Goal: Task Accomplishment & Management: Complete application form

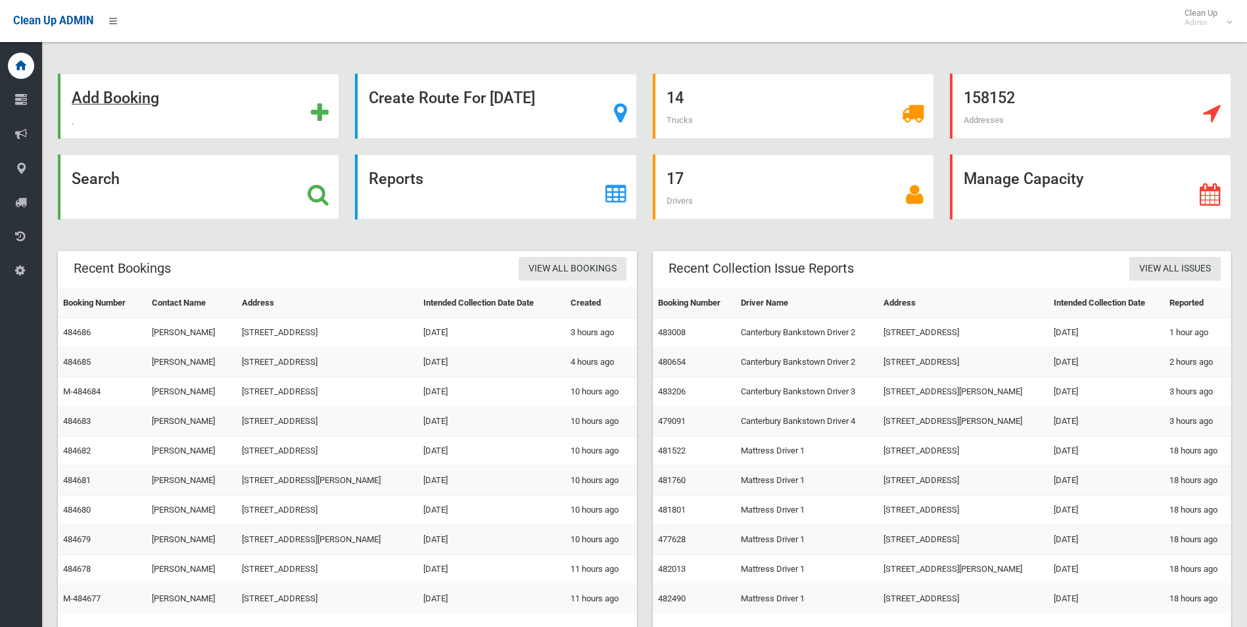
click at [98, 99] on strong "Add Booking" at bounding box center [115, 98] width 87 height 18
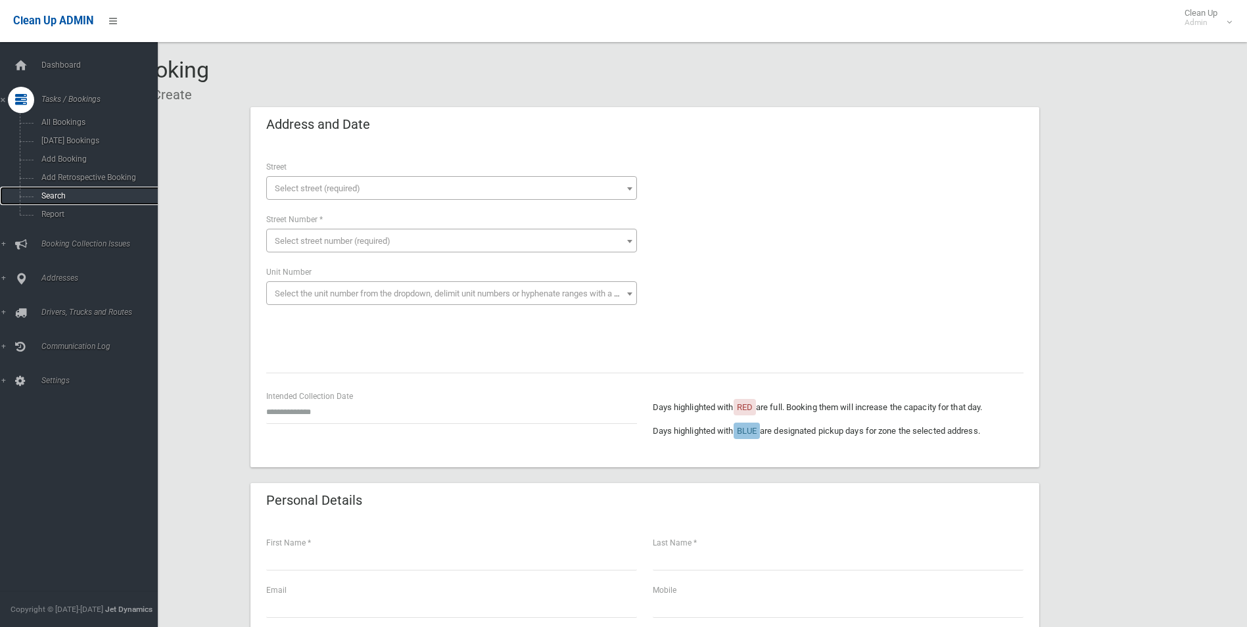
click at [62, 202] on link "Search" at bounding box center [84, 196] width 168 height 18
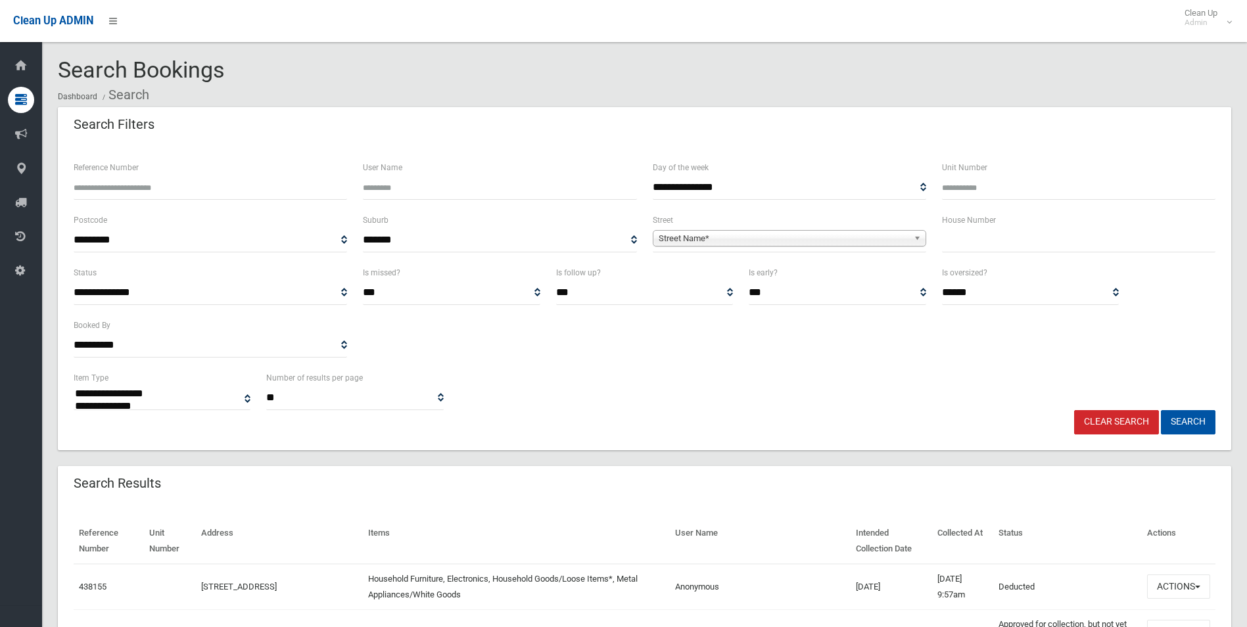
select select
click at [953, 245] on input "text" at bounding box center [1078, 240] width 273 height 24
type input "***"
click at [829, 239] on span "Street Name*" at bounding box center [784, 239] width 250 height 16
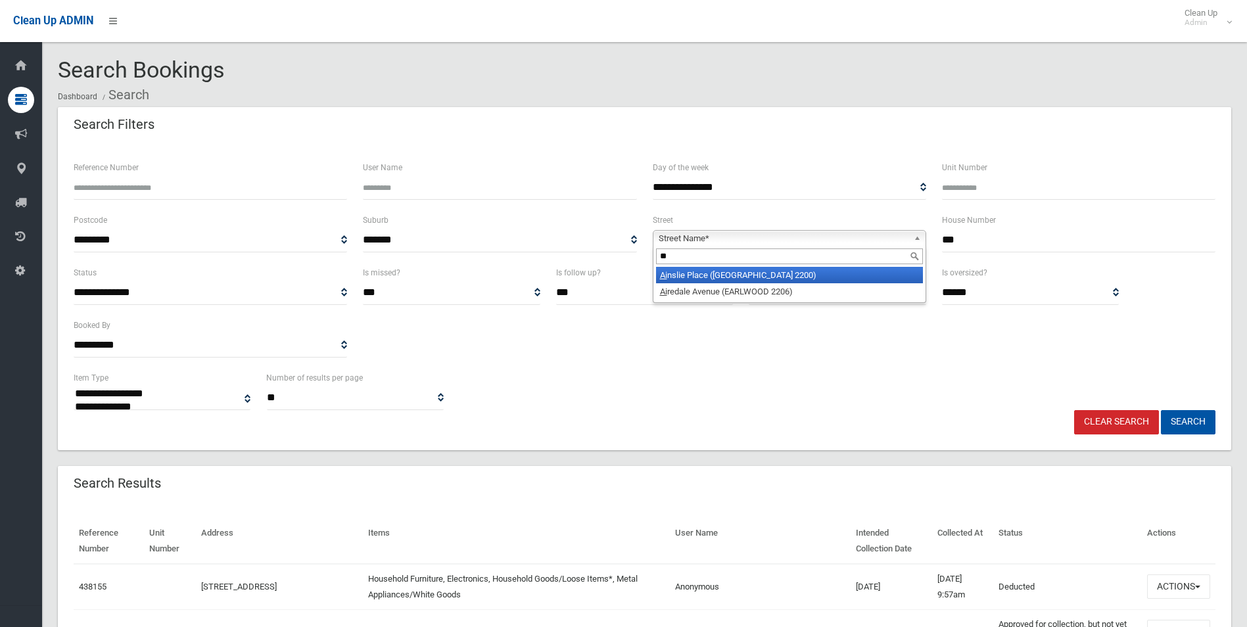
type input "**"
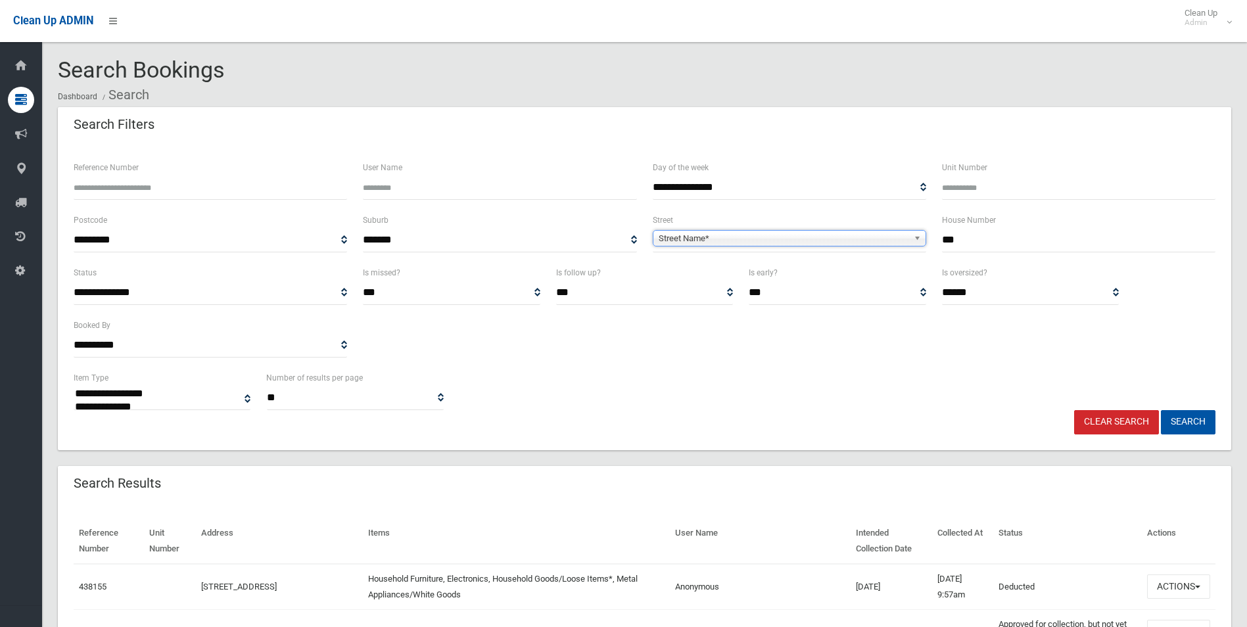
click at [699, 233] on span "Street Name*" at bounding box center [784, 239] width 250 height 16
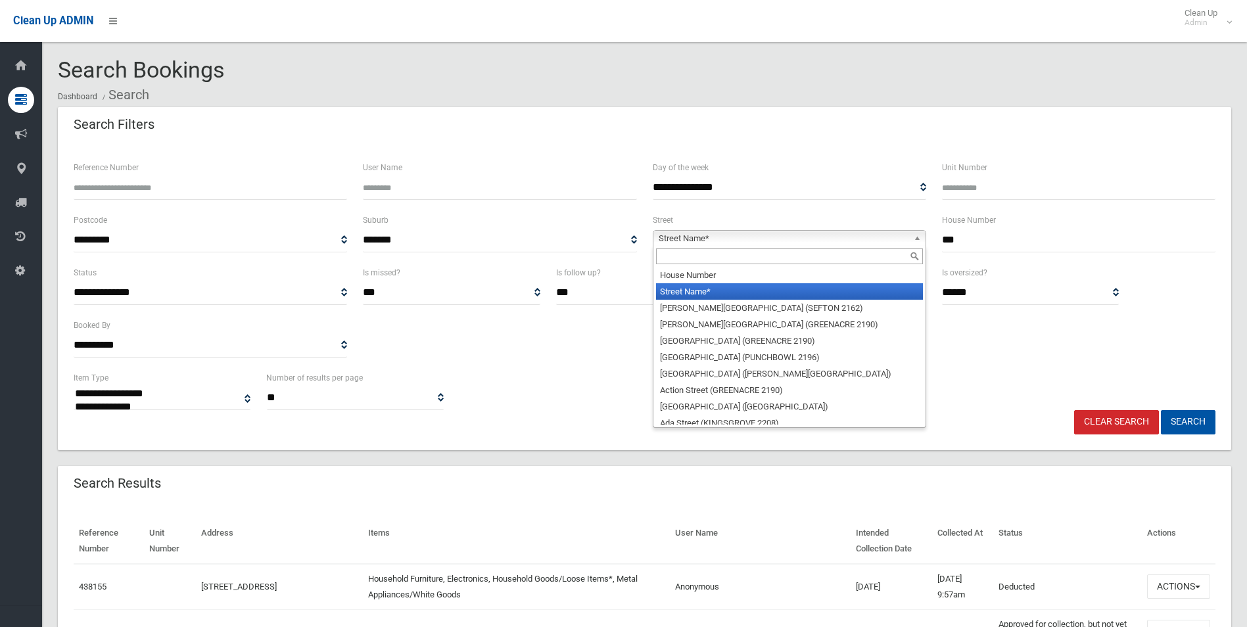
click at [698, 252] on input "text" at bounding box center [789, 256] width 267 height 16
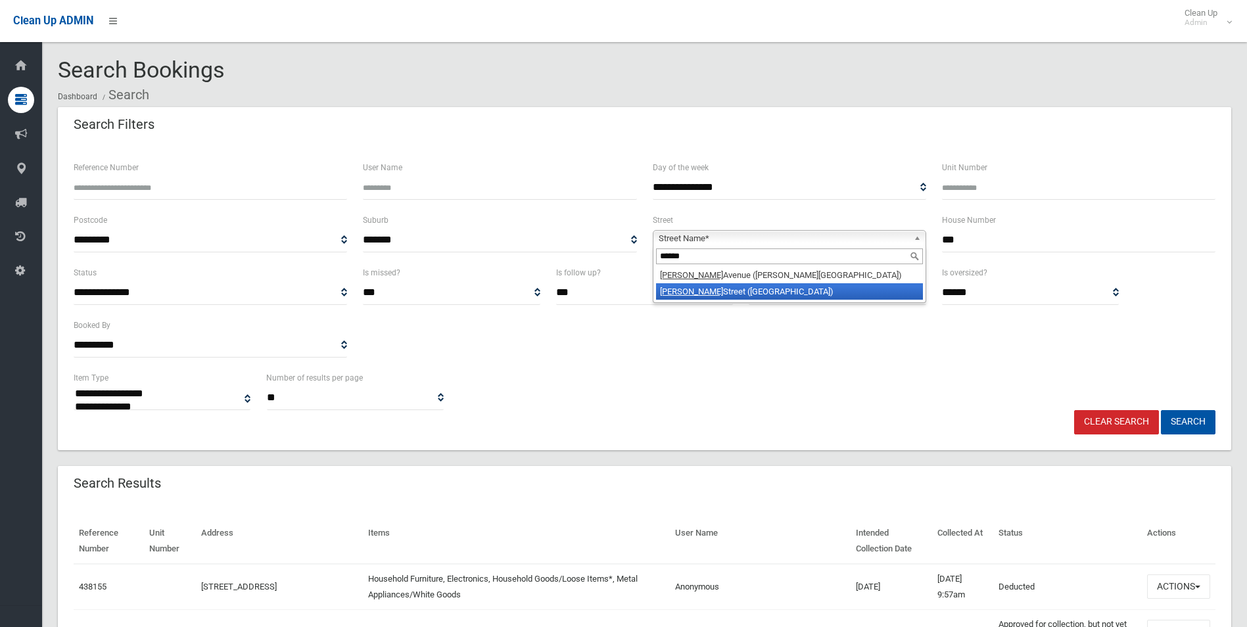
type input "******"
click at [718, 291] on li "Eileen Street (PICNIC POINT 2213)" at bounding box center [789, 291] width 267 height 16
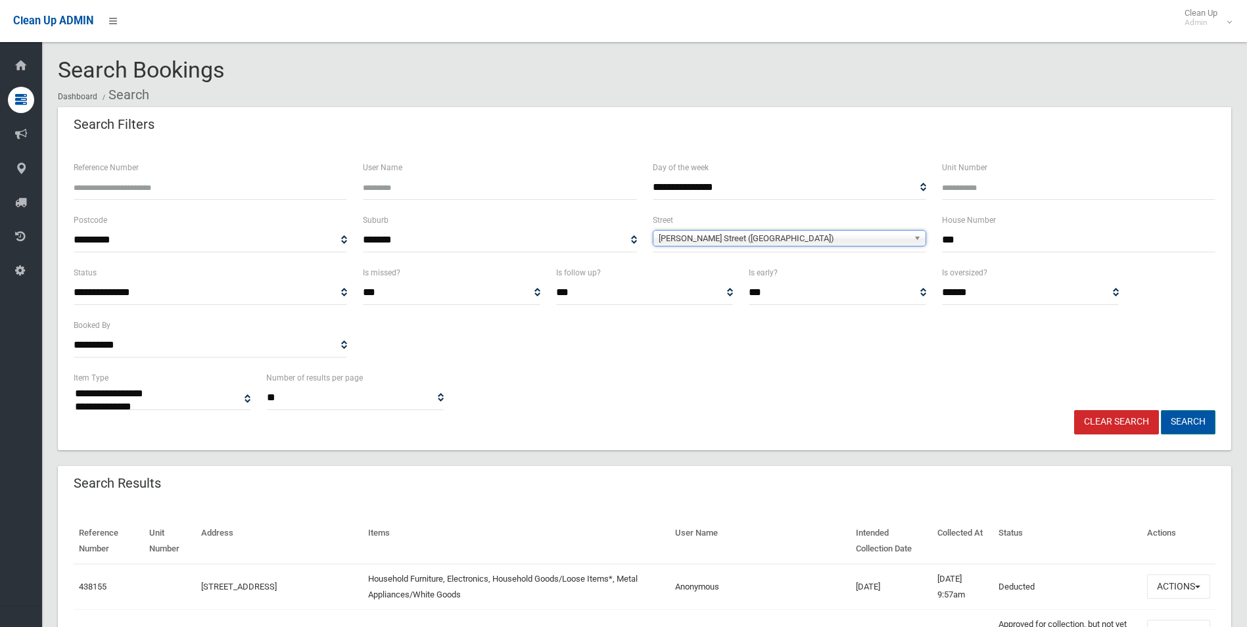
click at [1188, 425] on button "Search" at bounding box center [1188, 422] width 55 height 24
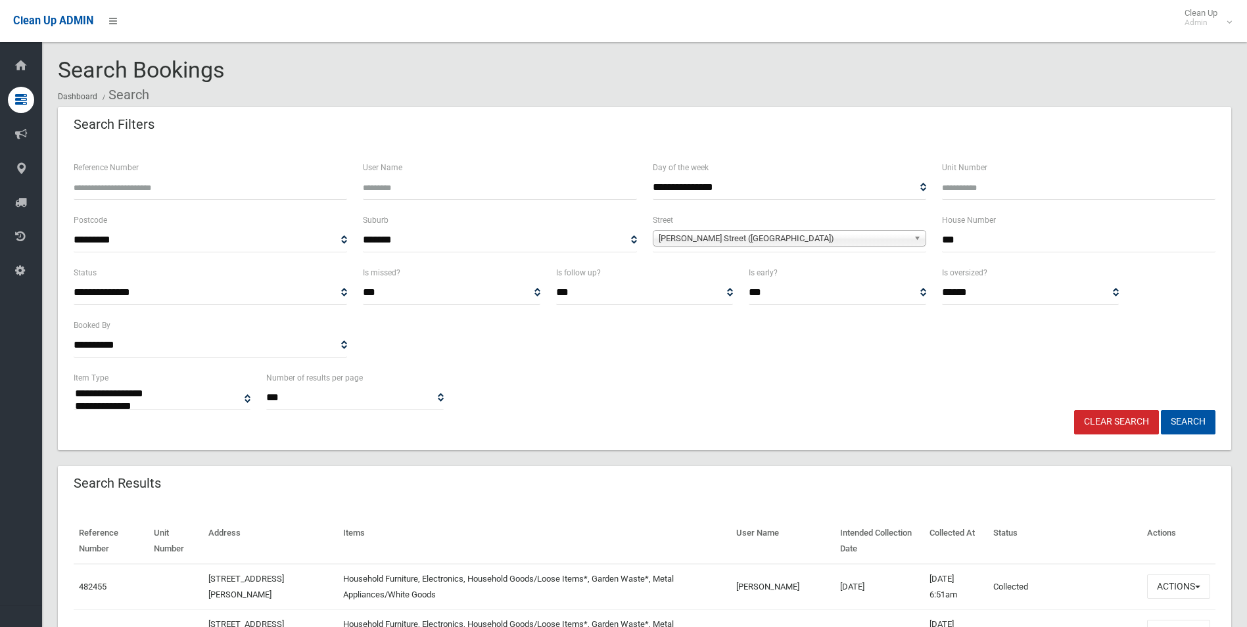
select select
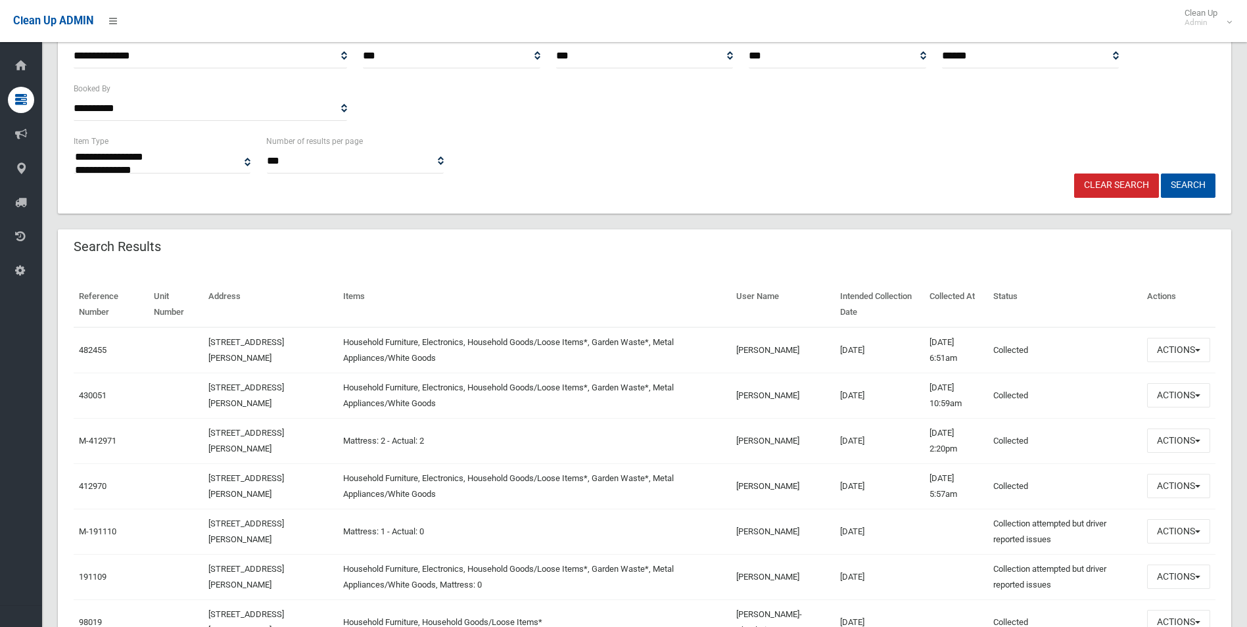
scroll to position [318, 0]
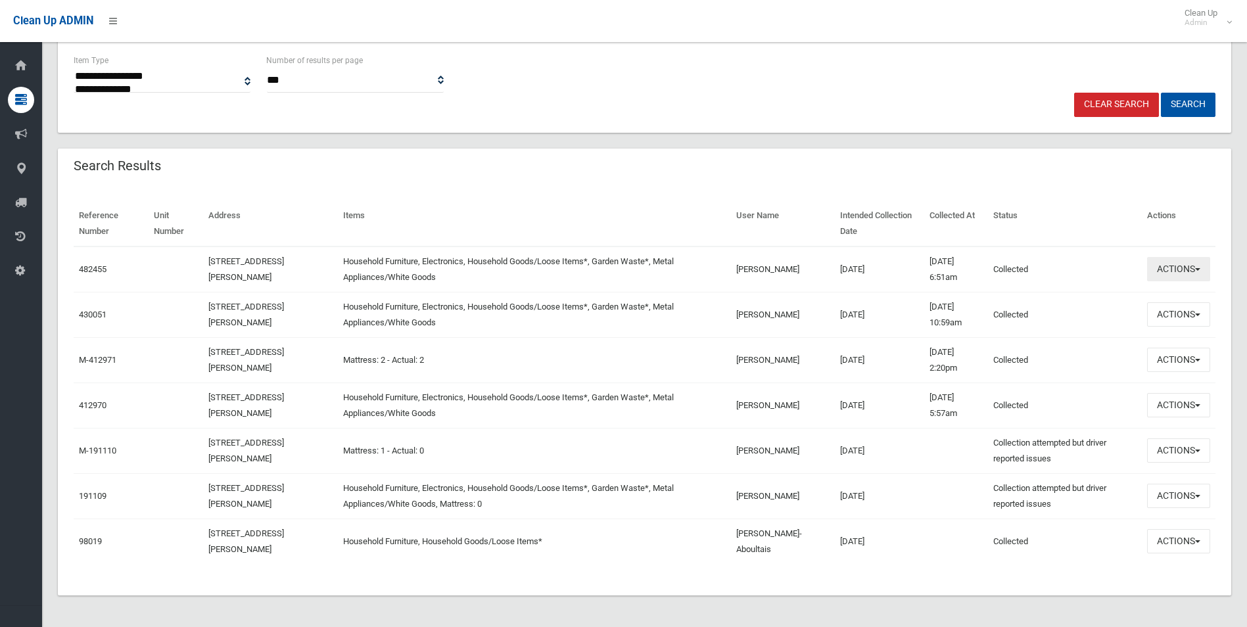
click at [1187, 277] on button "Actions" at bounding box center [1178, 269] width 63 height 24
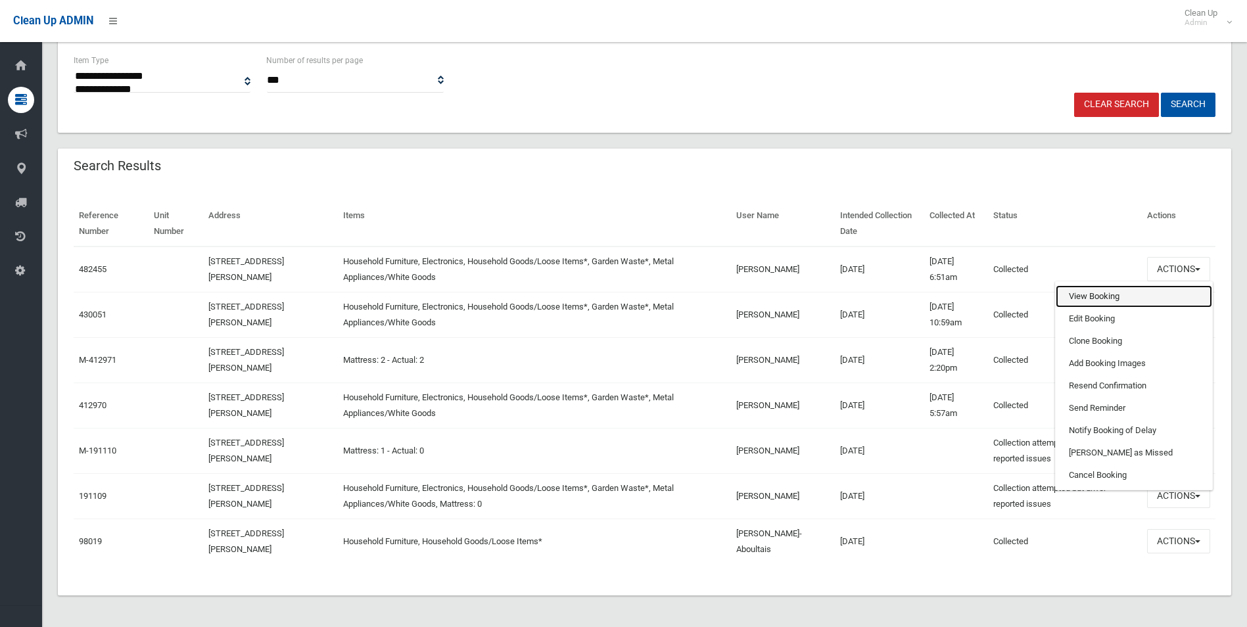
click at [1083, 303] on link "View Booking" at bounding box center [1134, 296] width 156 height 22
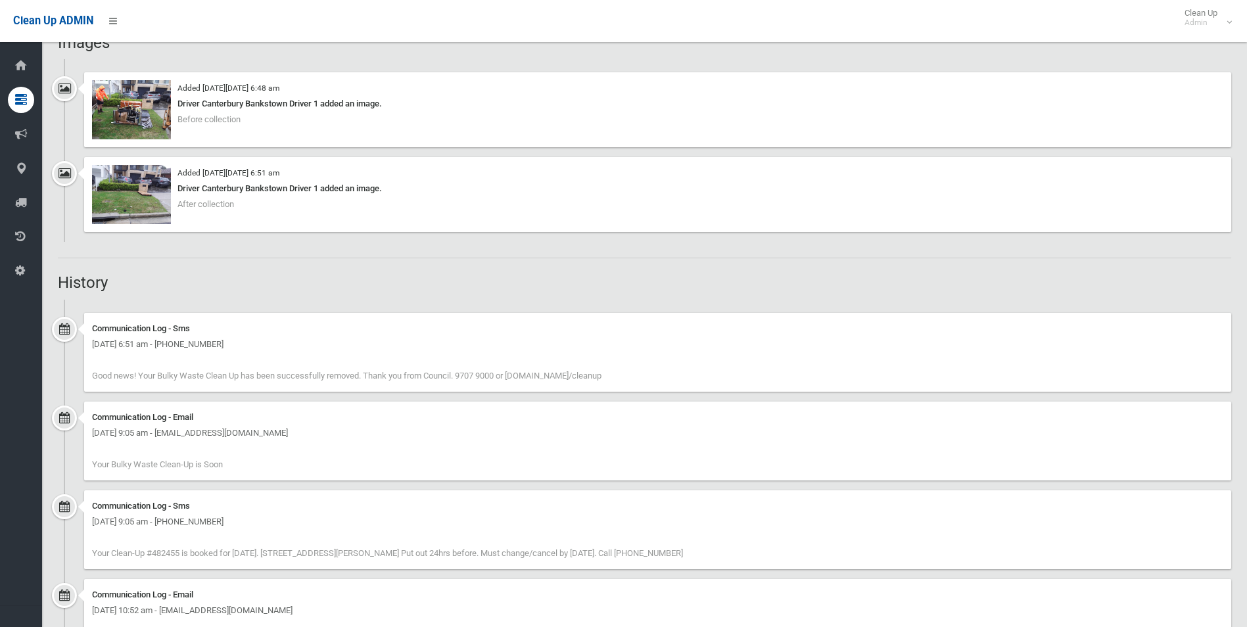
scroll to position [723, 0]
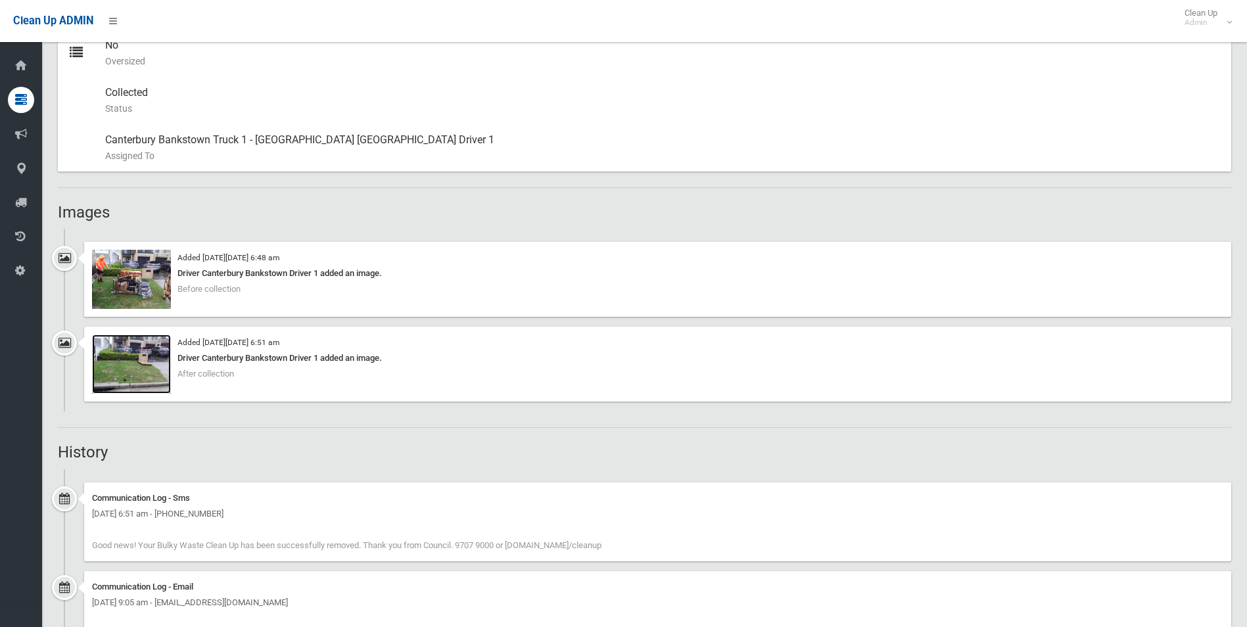
click at [145, 366] on img at bounding box center [131, 364] width 79 height 59
click at [147, 283] on img at bounding box center [131, 279] width 79 height 59
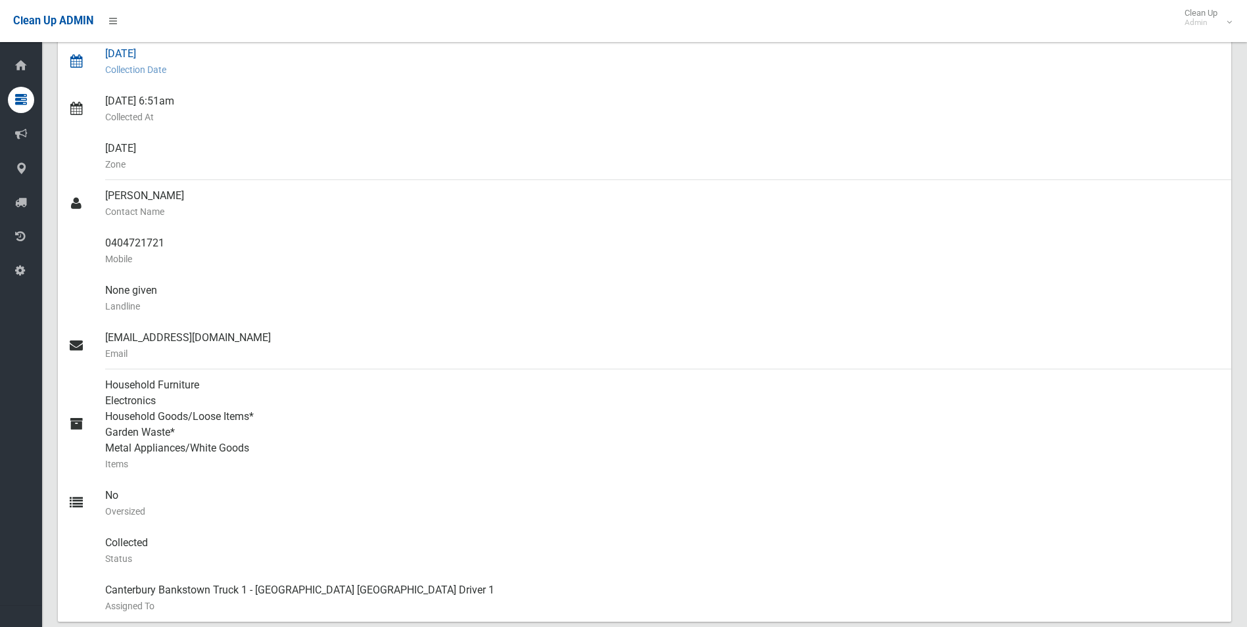
scroll to position [131, 0]
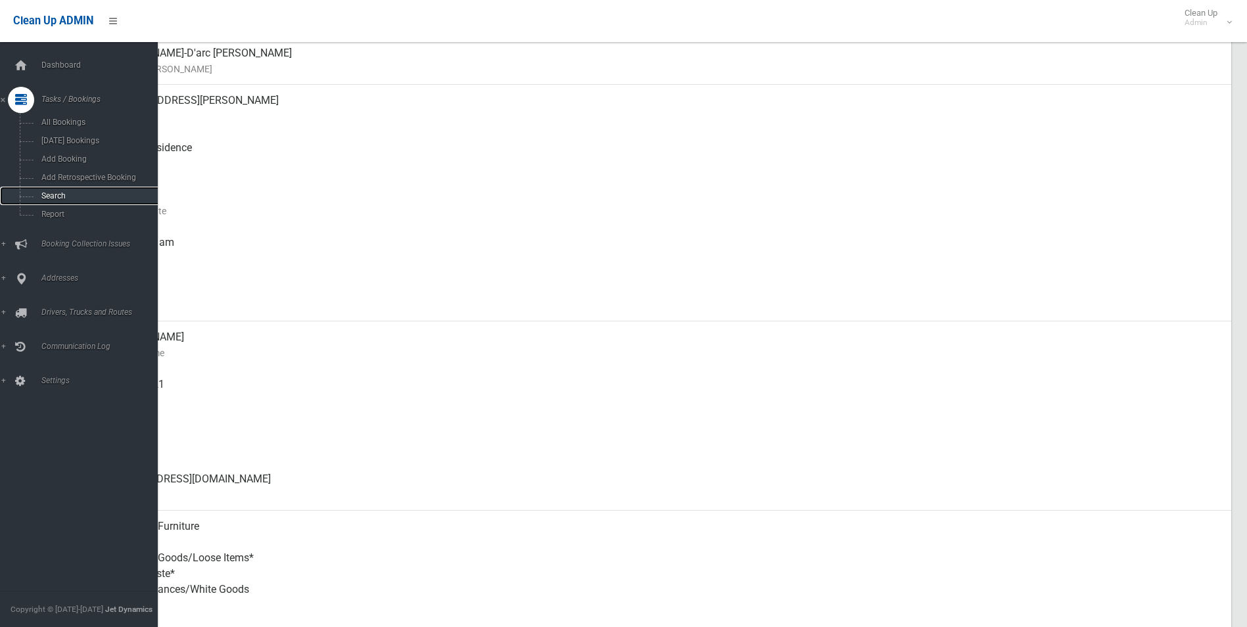
click at [62, 198] on span "Search" at bounding box center [96, 195] width 119 height 9
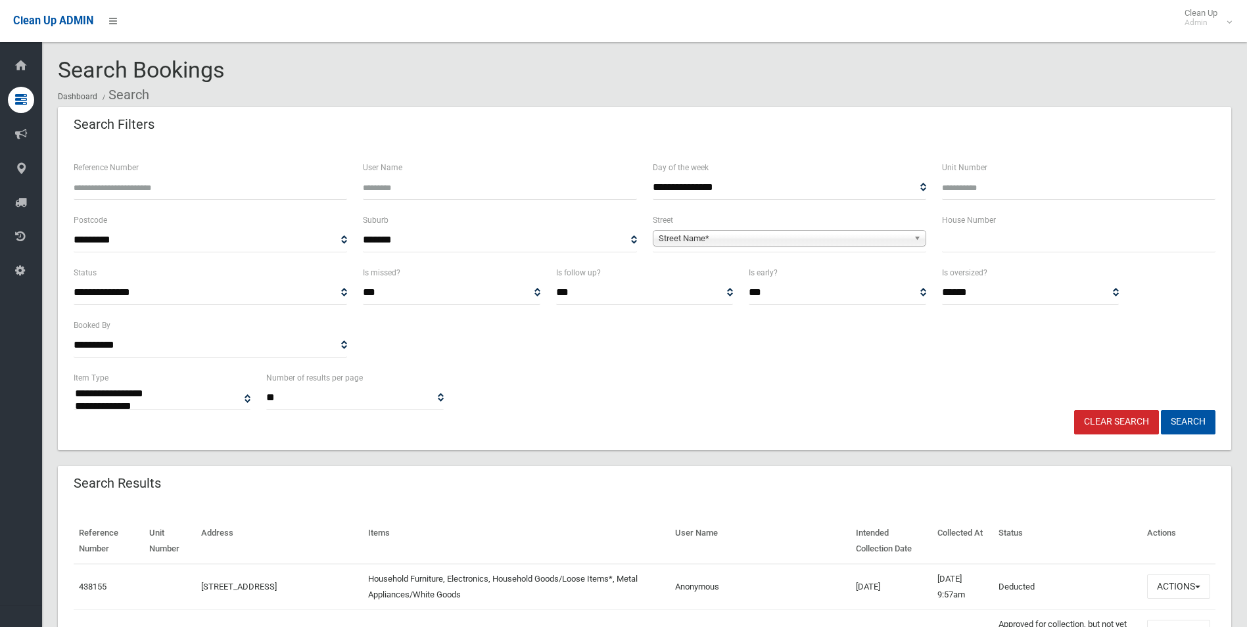
select select
type input "*"
click at [731, 245] on span "Street Name*" at bounding box center [784, 239] width 250 height 16
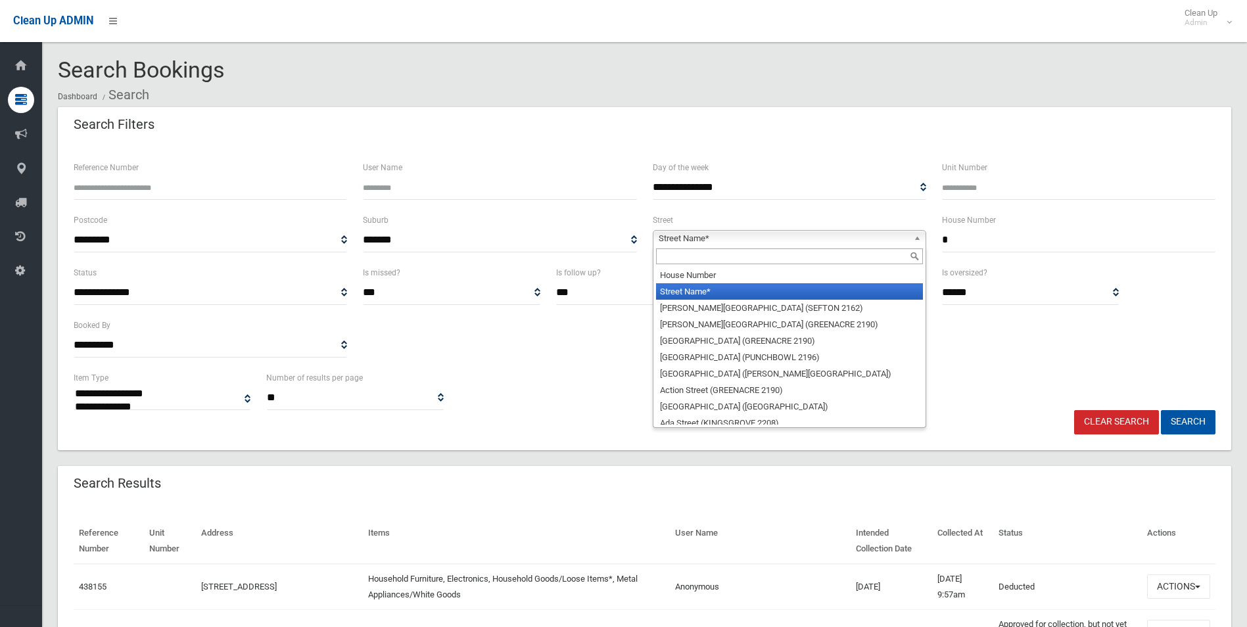
click at [718, 256] on input "text" at bounding box center [789, 256] width 267 height 16
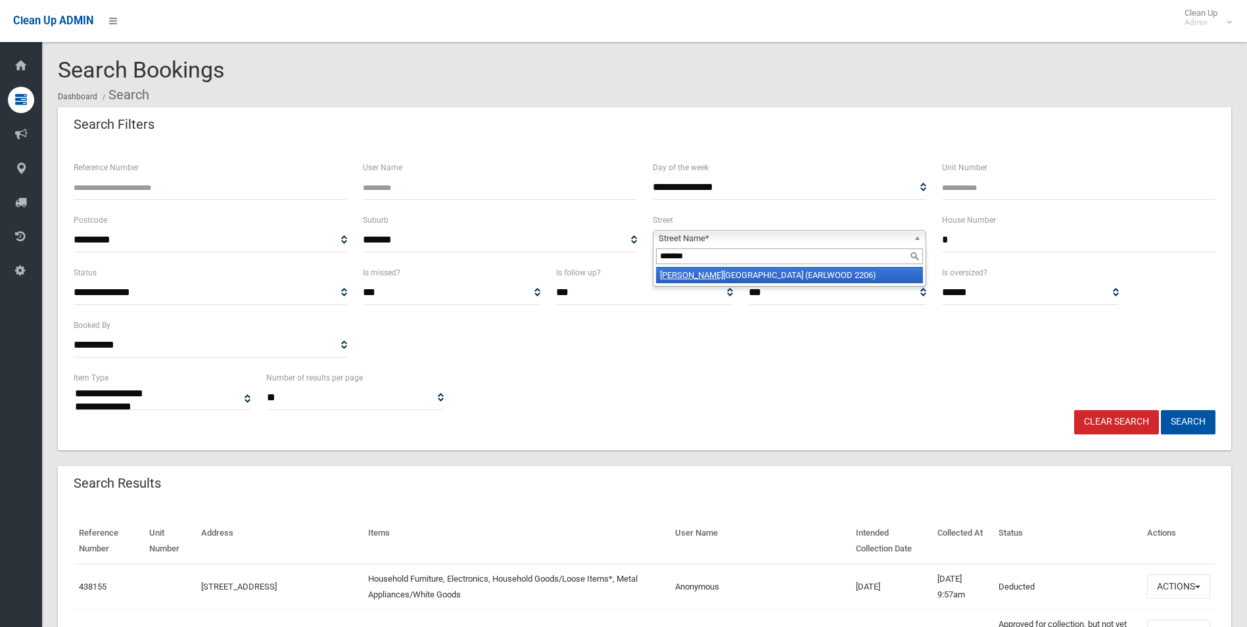
type input "*******"
click at [743, 274] on li "[PERSON_NAME][GEOGRAPHIC_DATA][PERSON_NAME] (EARLWOOD 2206)" at bounding box center [789, 275] width 267 height 16
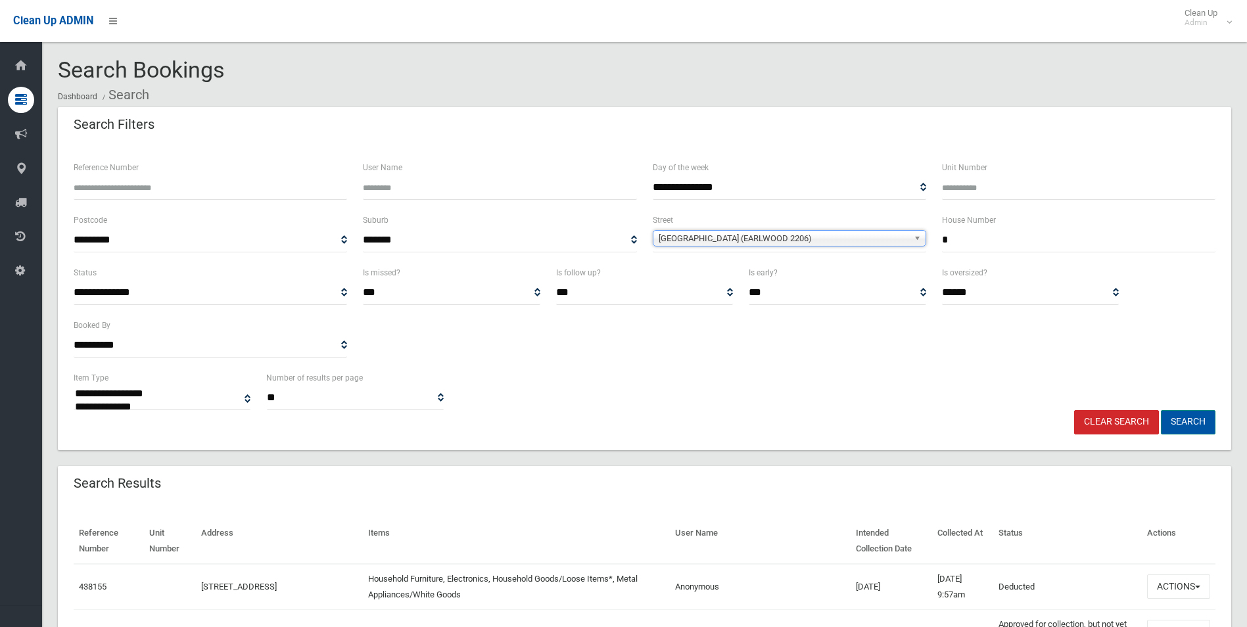
drag, startPoint x: 1185, startPoint y: 431, endPoint x: 1177, endPoint y: 404, distance: 28.1
click at [1187, 430] on button "Search" at bounding box center [1188, 422] width 55 height 24
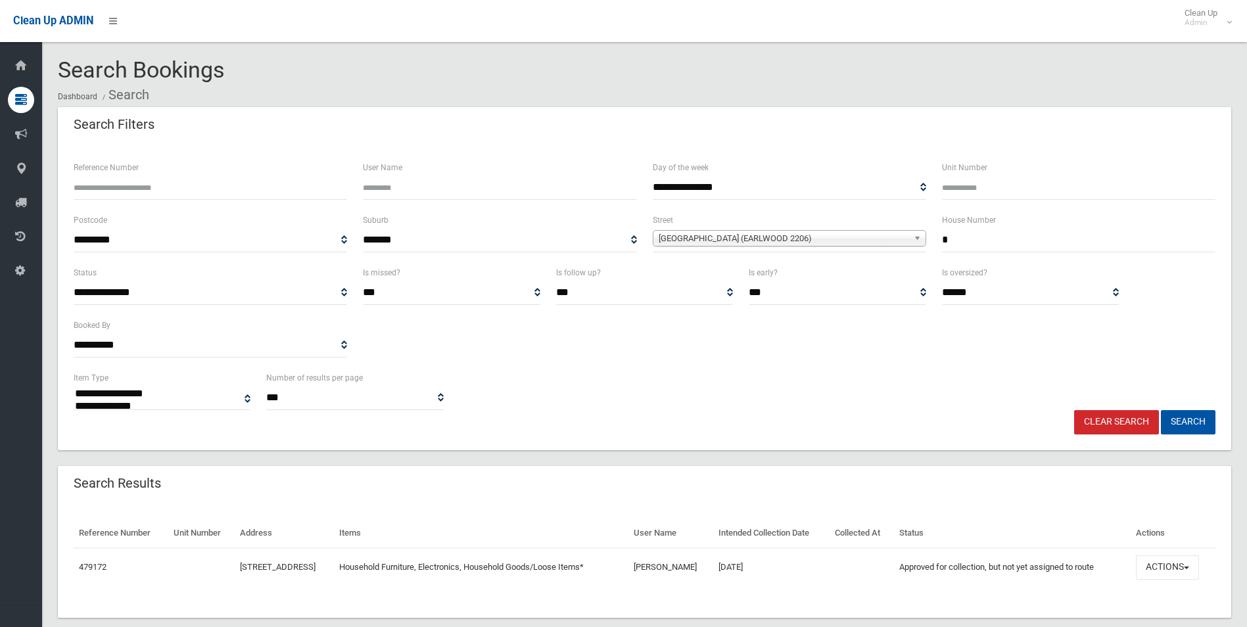
select select
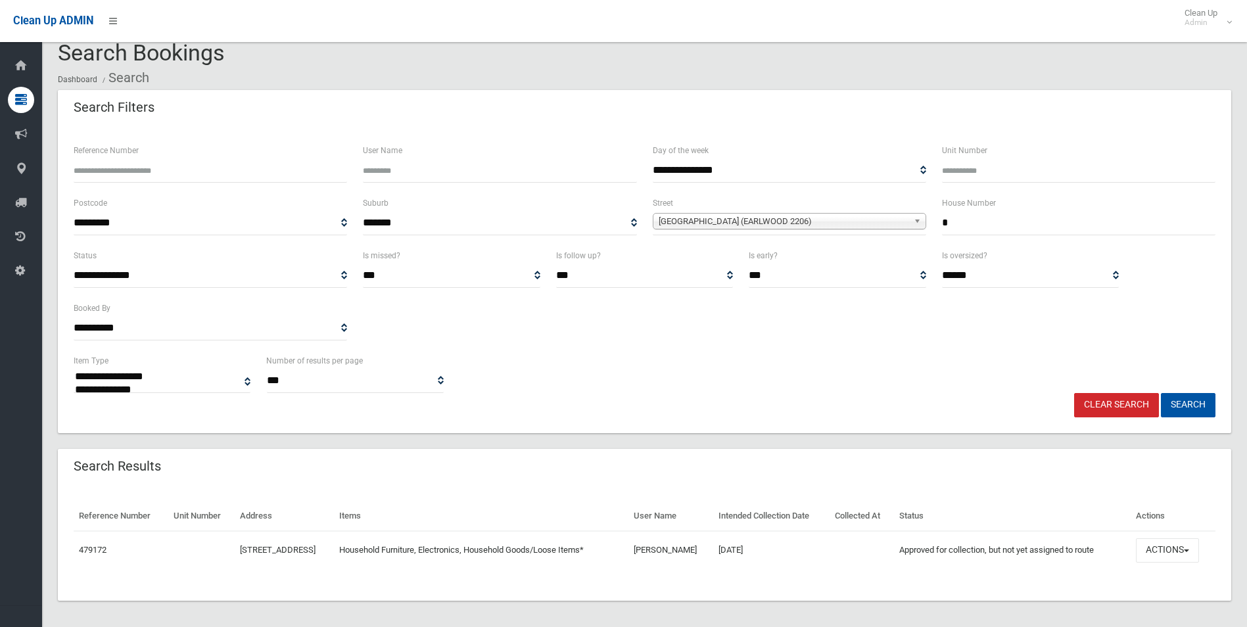
scroll to position [22, 0]
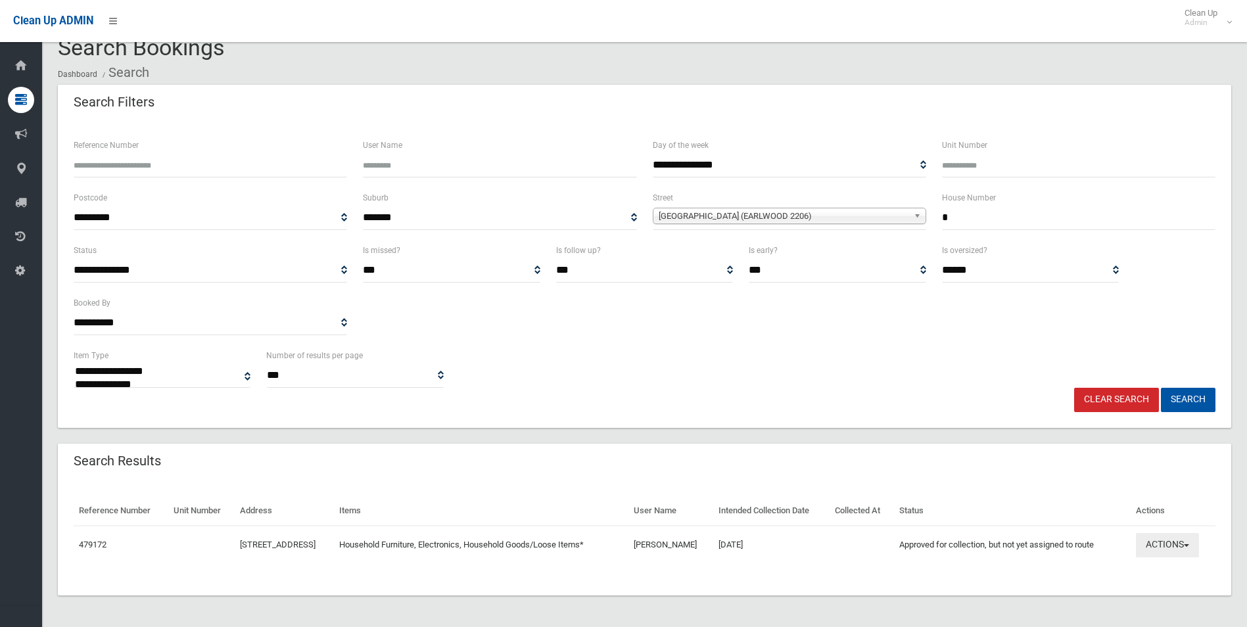
click at [1175, 549] on button "Actions" at bounding box center [1167, 545] width 63 height 24
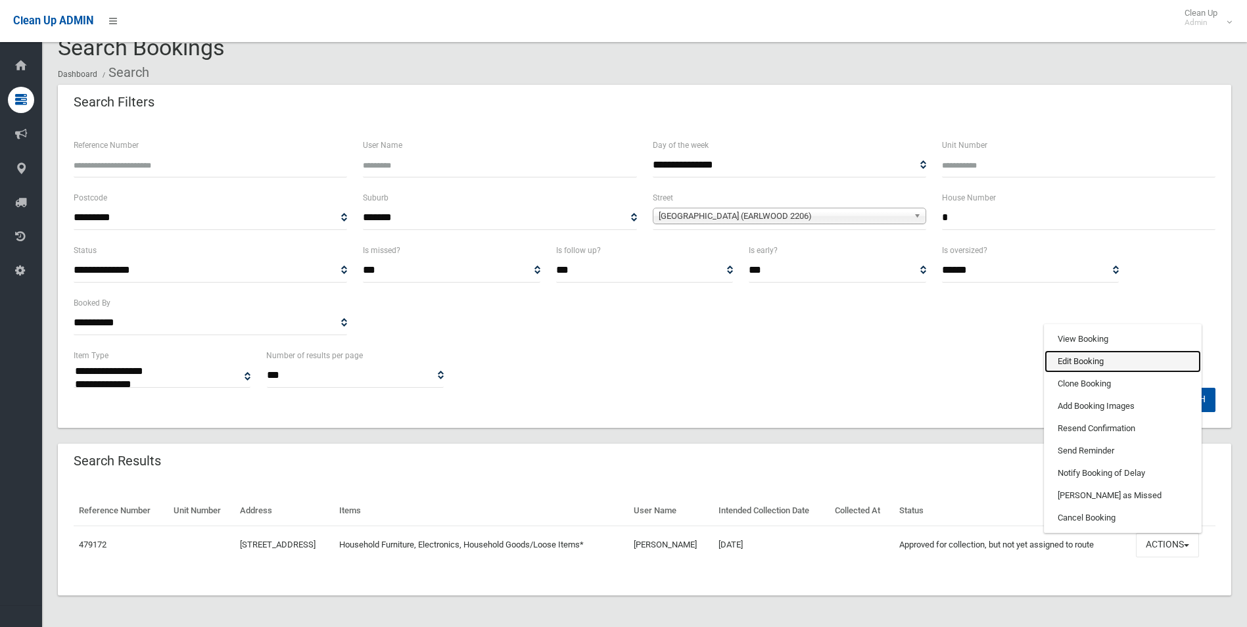
click at [1092, 362] on link "Edit Booking" at bounding box center [1123, 361] width 156 height 22
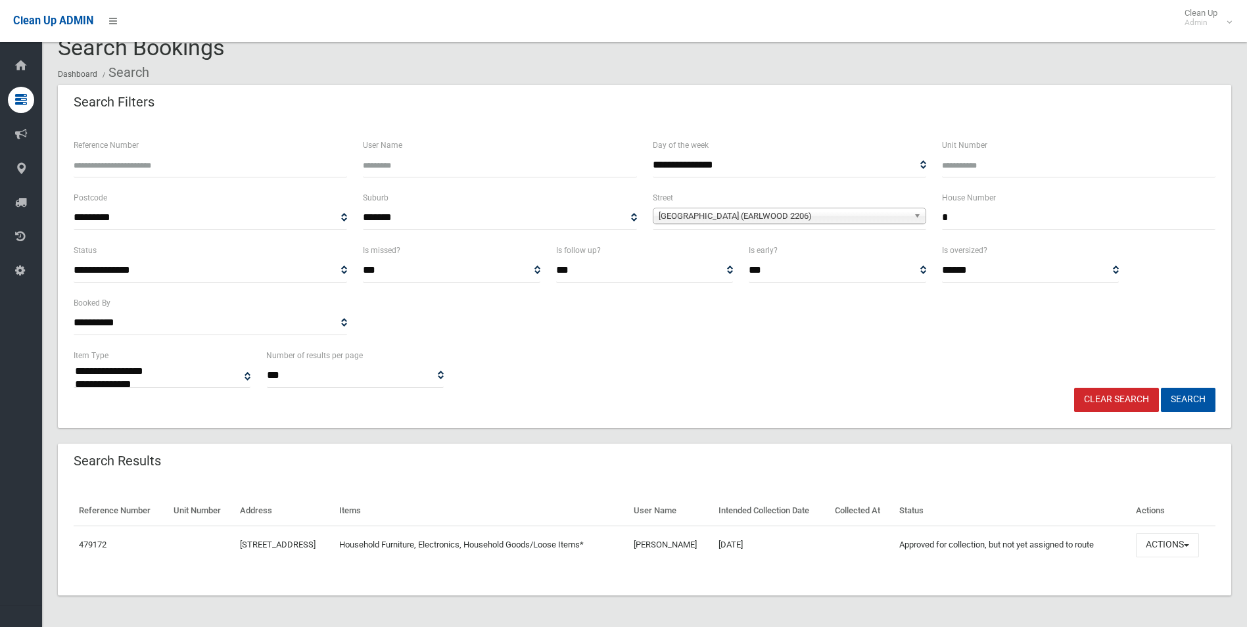
click at [977, 220] on input "*" at bounding box center [1078, 218] width 273 height 24
type input "**"
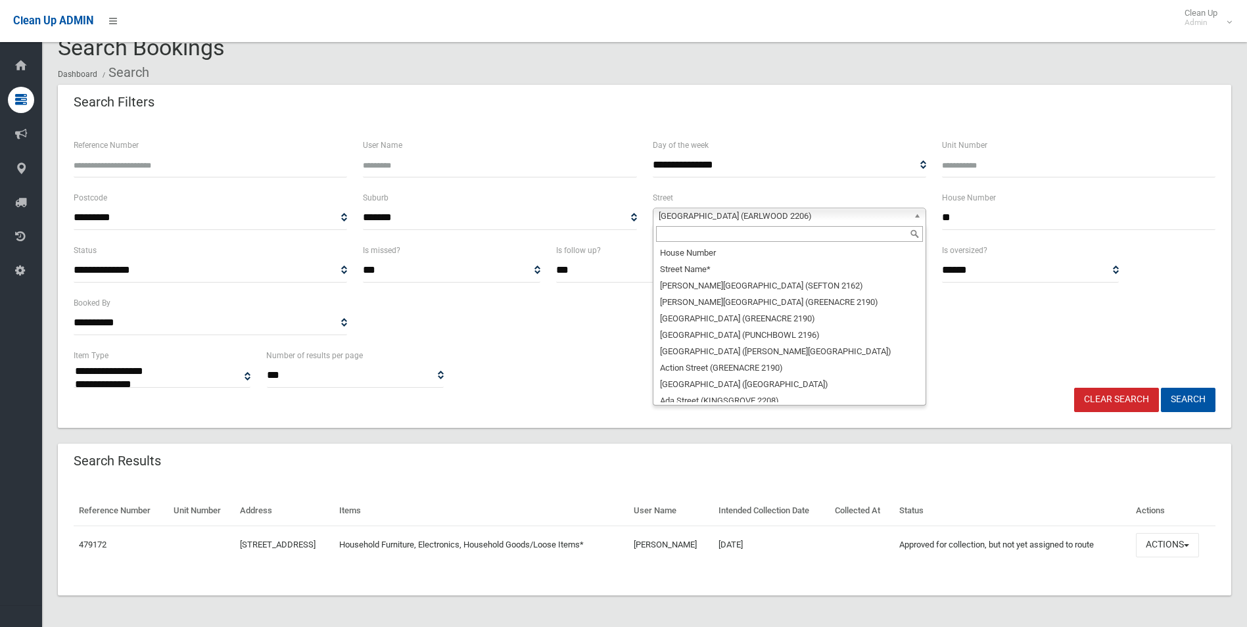
click at [853, 224] on div "Collingwood Avenue (EARLWOOD 2206) House Number Street Name* Abbott Avenue (SEF…" at bounding box center [789, 216] width 273 height 16
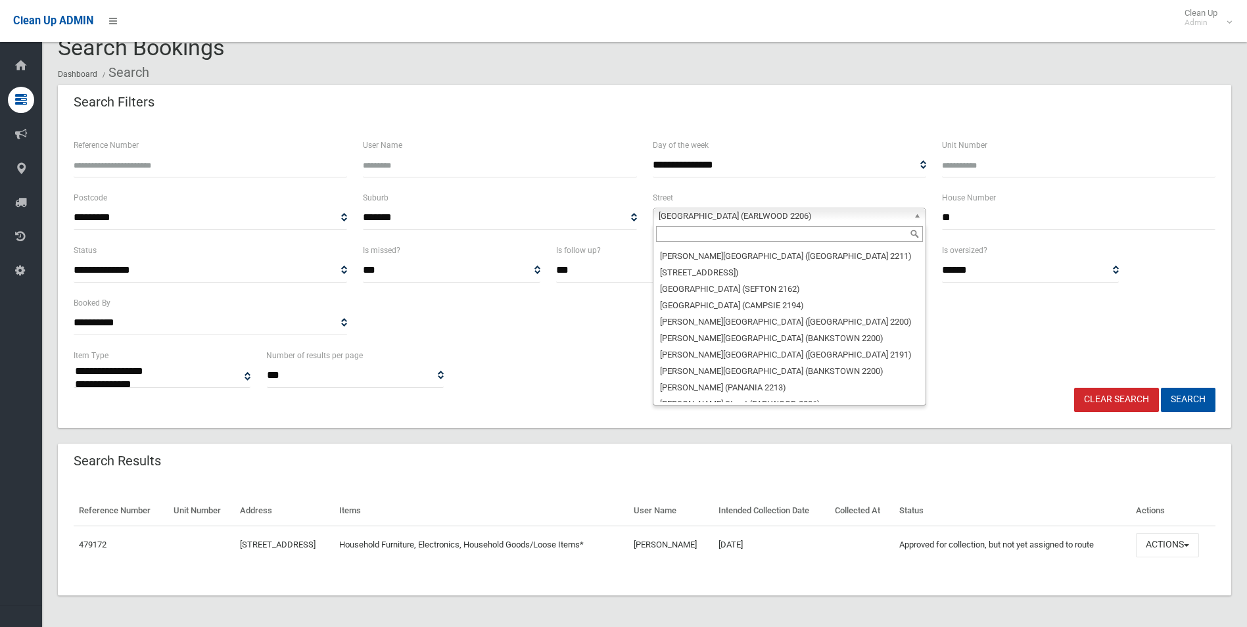
click at [785, 231] on input "text" at bounding box center [789, 234] width 267 height 16
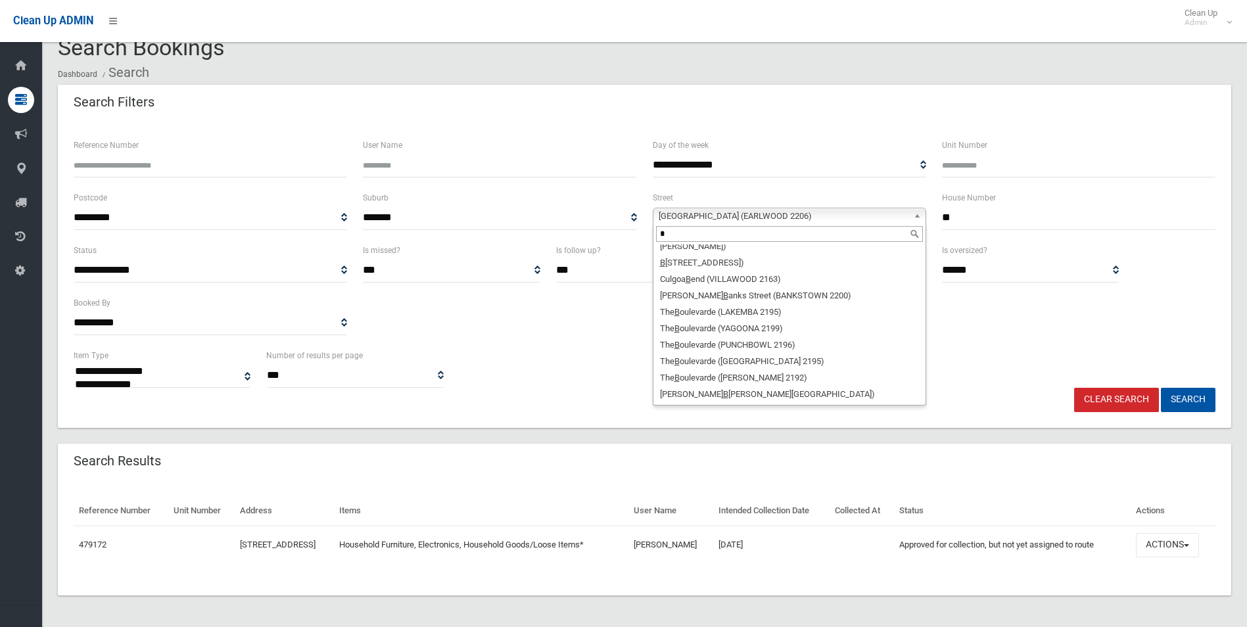
scroll to position [0, 0]
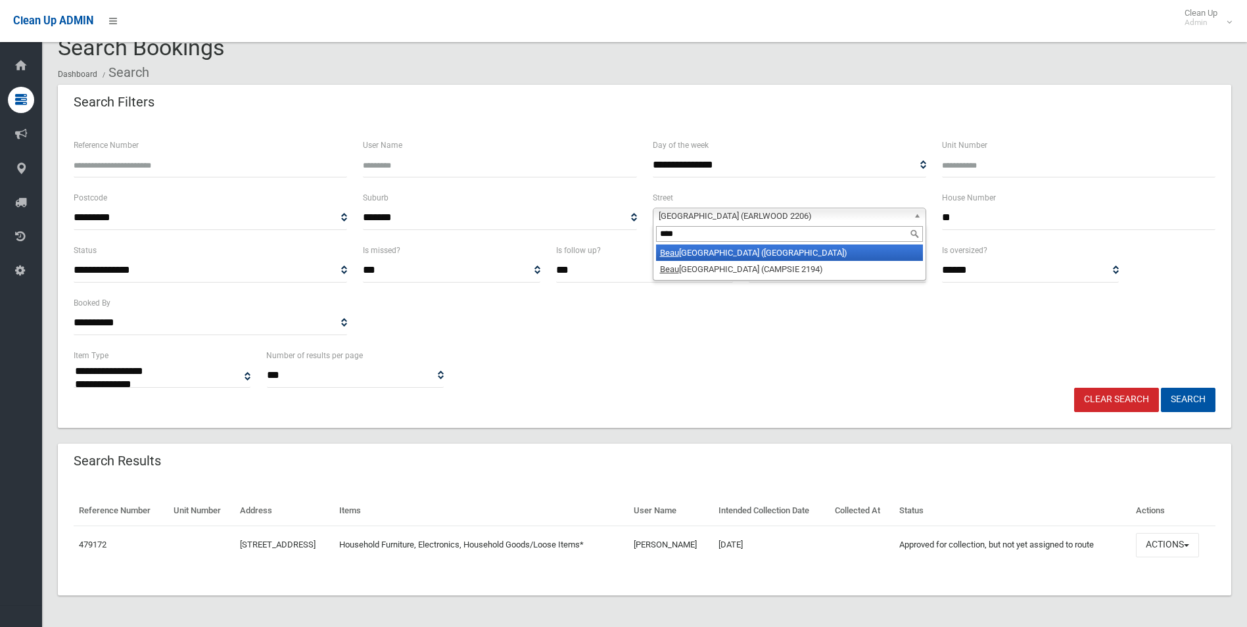
type input "****"
click at [732, 250] on li "Beau champ Street (WILEY PARK 2195)" at bounding box center [789, 253] width 267 height 16
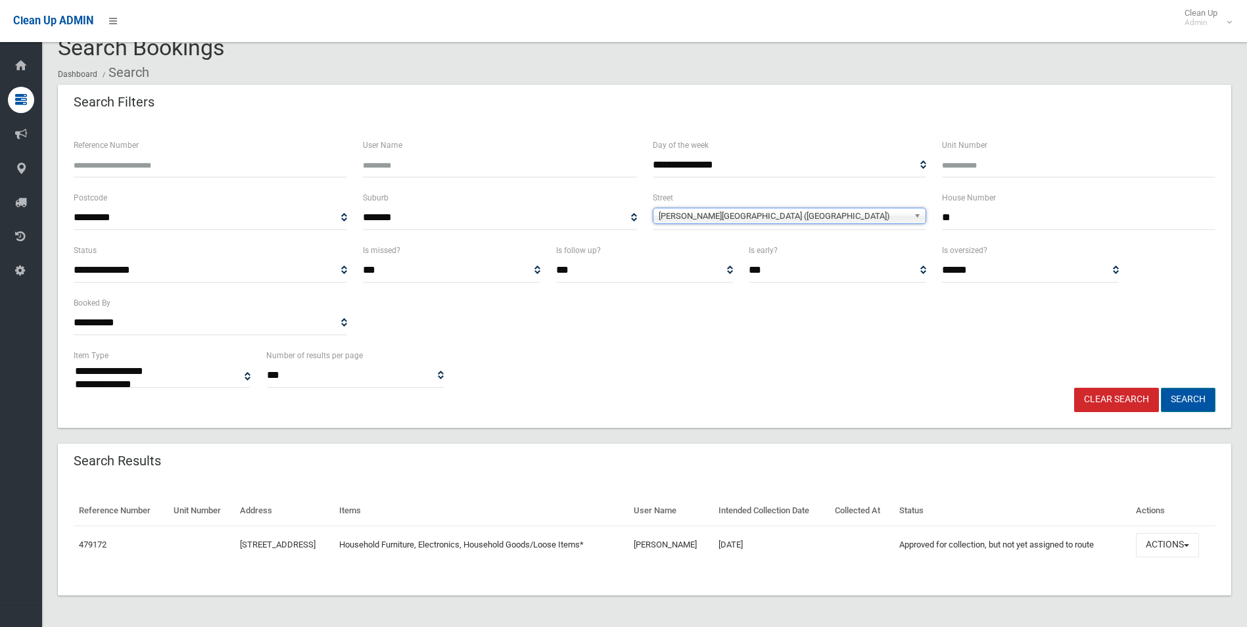
click at [1188, 406] on button "Search" at bounding box center [1188, 400] width 55 height 24
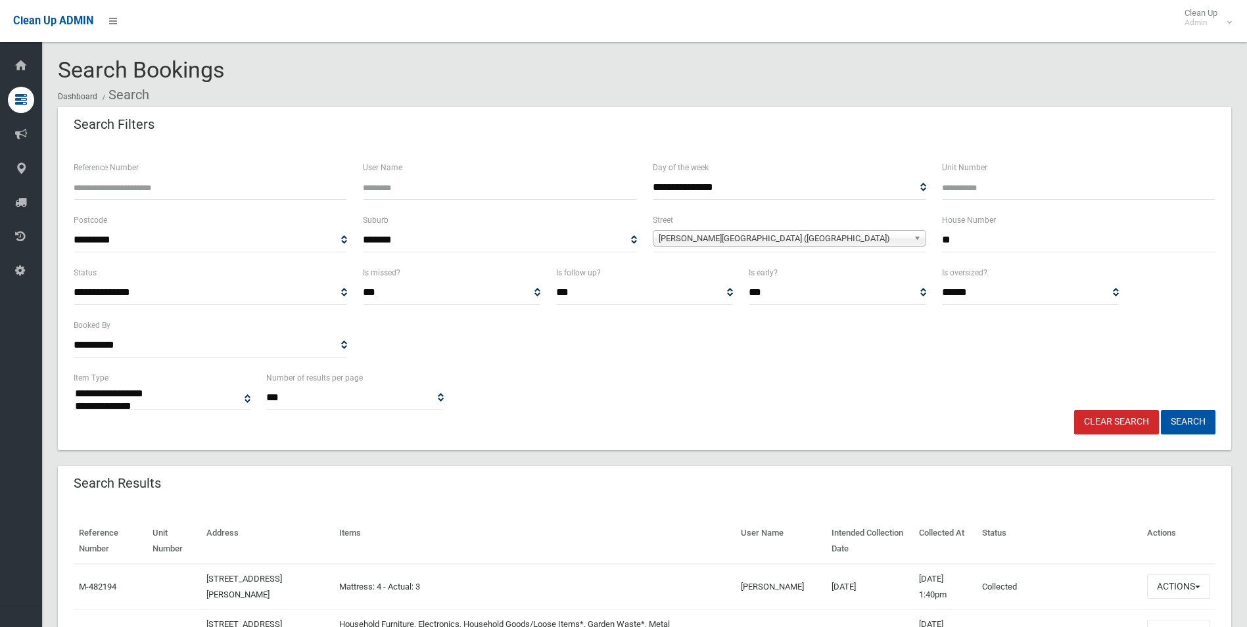
select select
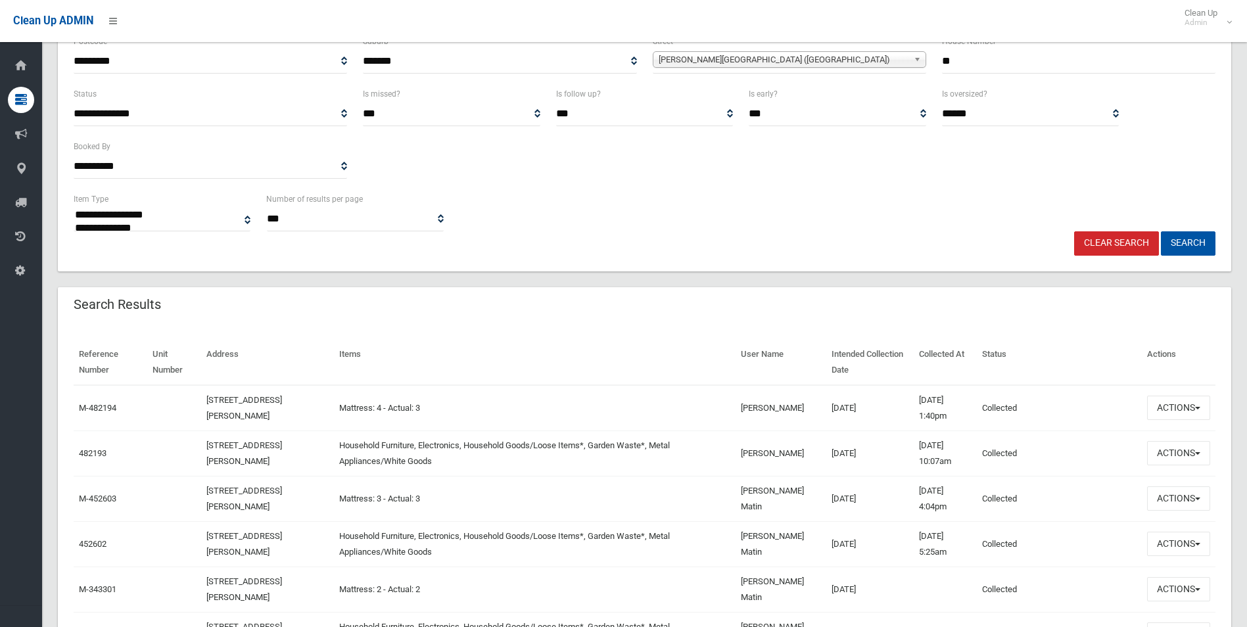
scroll to position [197, 0]
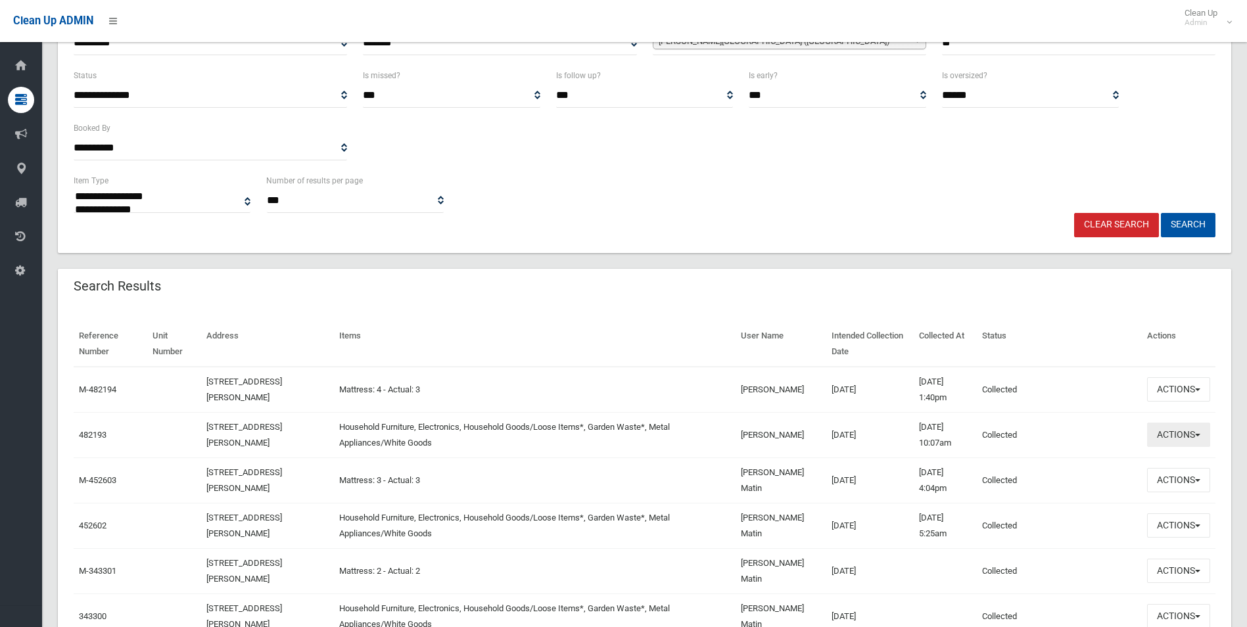
click at [1179, 433] on button "Actions" at bounding box center [1178, 435] width 63 height 24
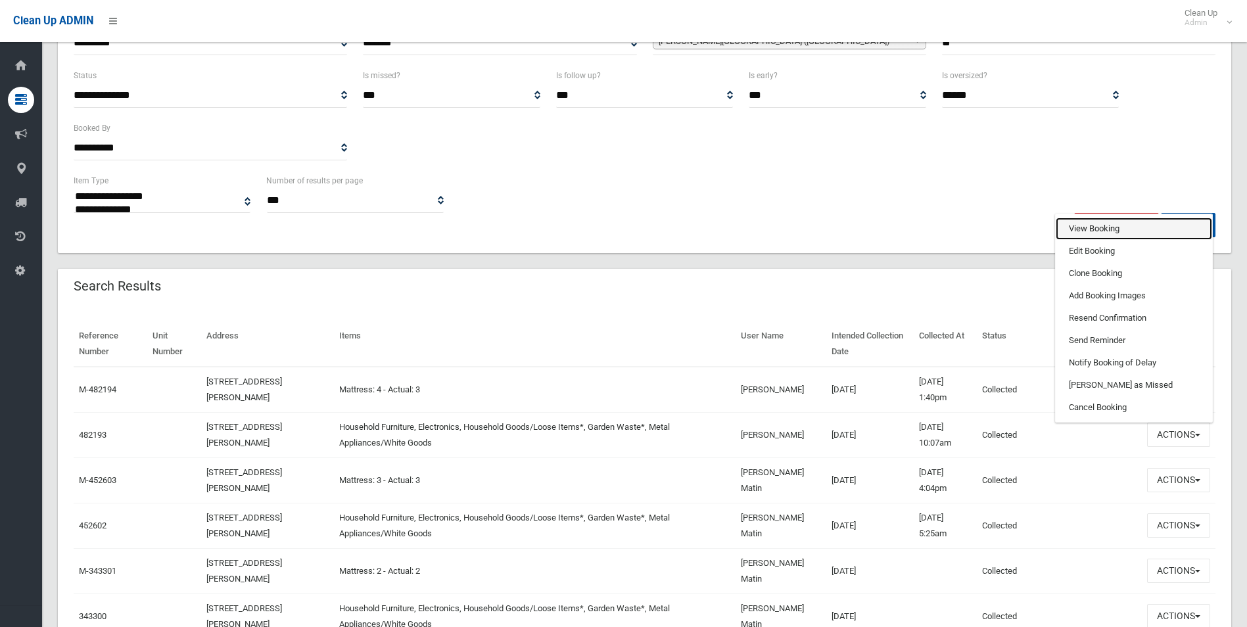
click at [1111, 229] on link "View Booking" at bounding box center [1134, 229] width 156 height 22
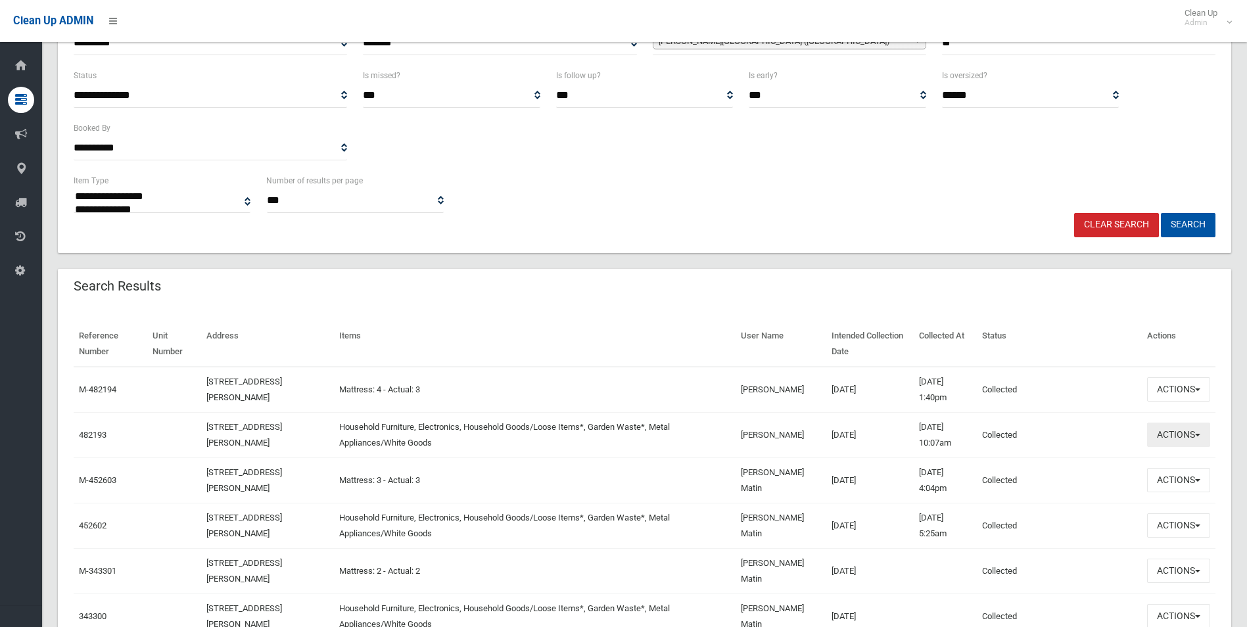
click at [1193, 442] on button "Actions" at bounding box center [1178, 435] width 63 height 24
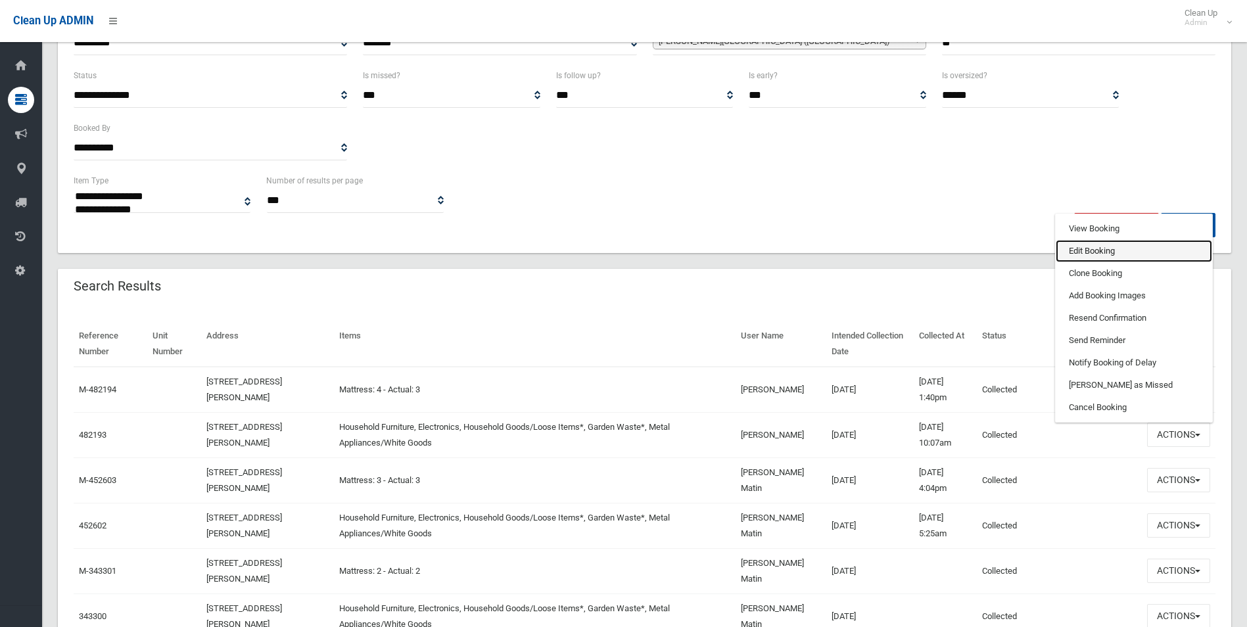
click at [1096, 254] on link "Edit Booking" at bounding box center [1134, 251] width 156 height 22
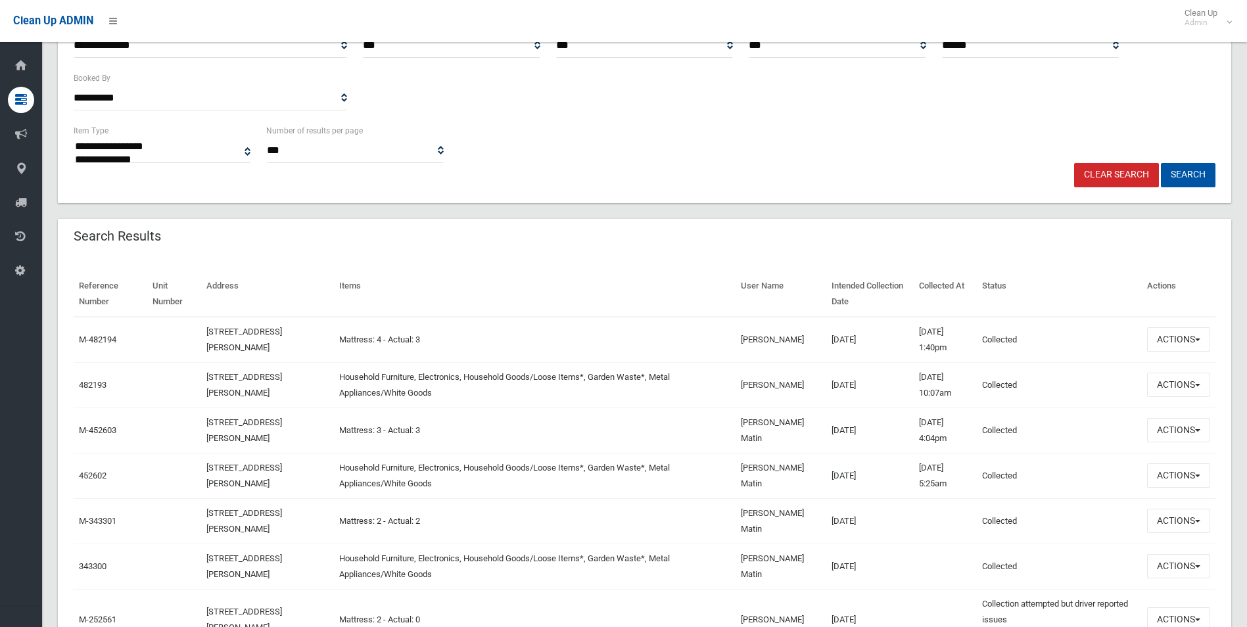
scroll to position [252, 0]
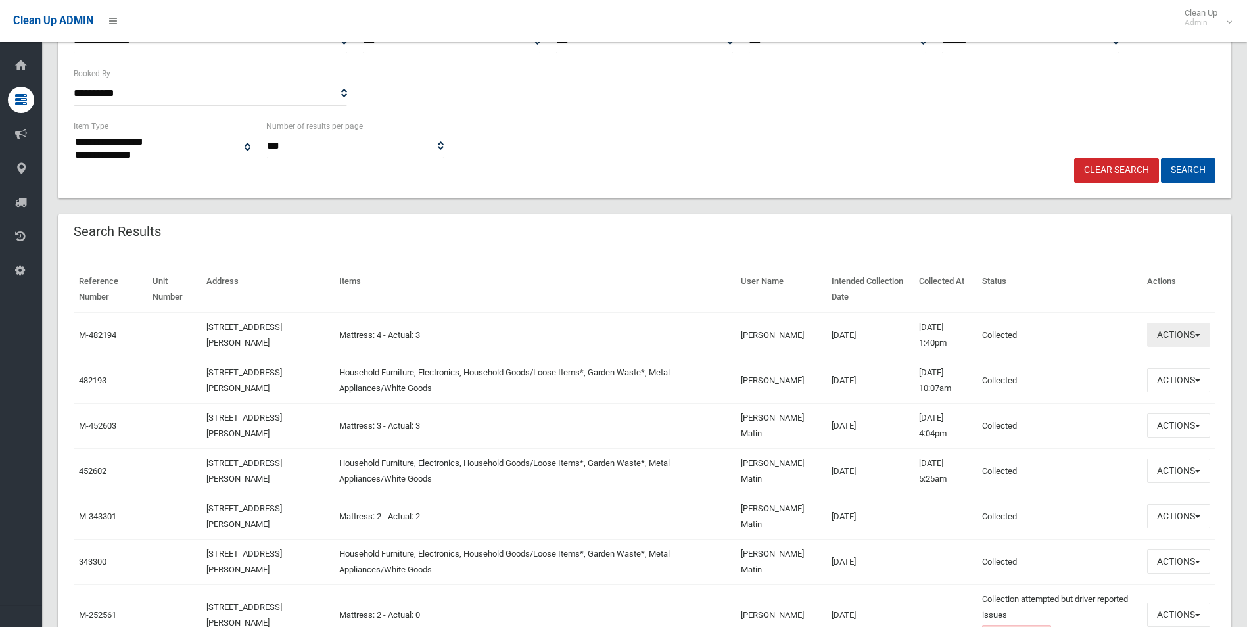
click at [1175, 333] on button "Actions" at bounding box center [1178, 335] width 63 height 24
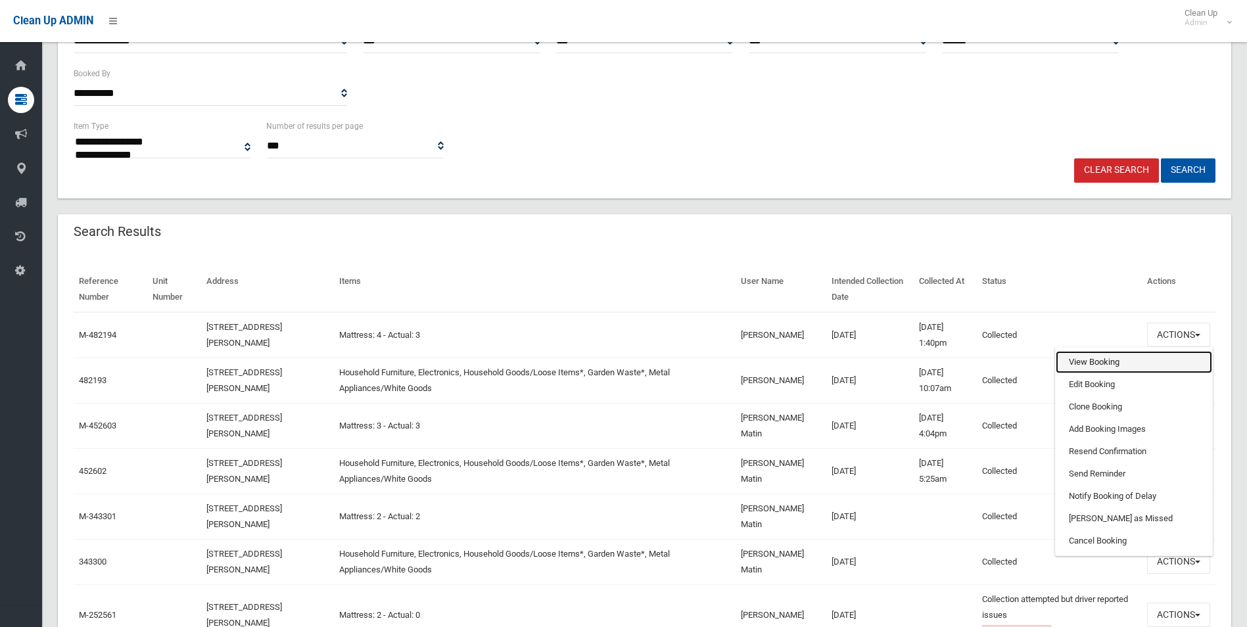
click at [1108, 360] on link "View Booking" at bounding box center [1134, 362] width 156 height 22
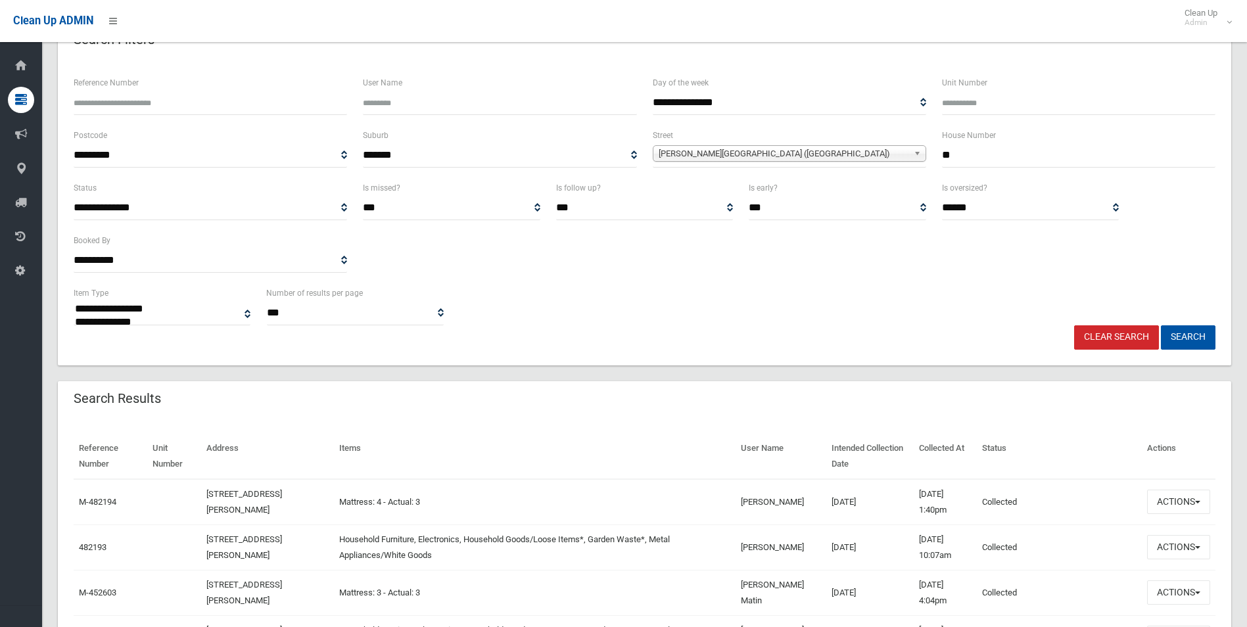
scroll to position [55, 0]
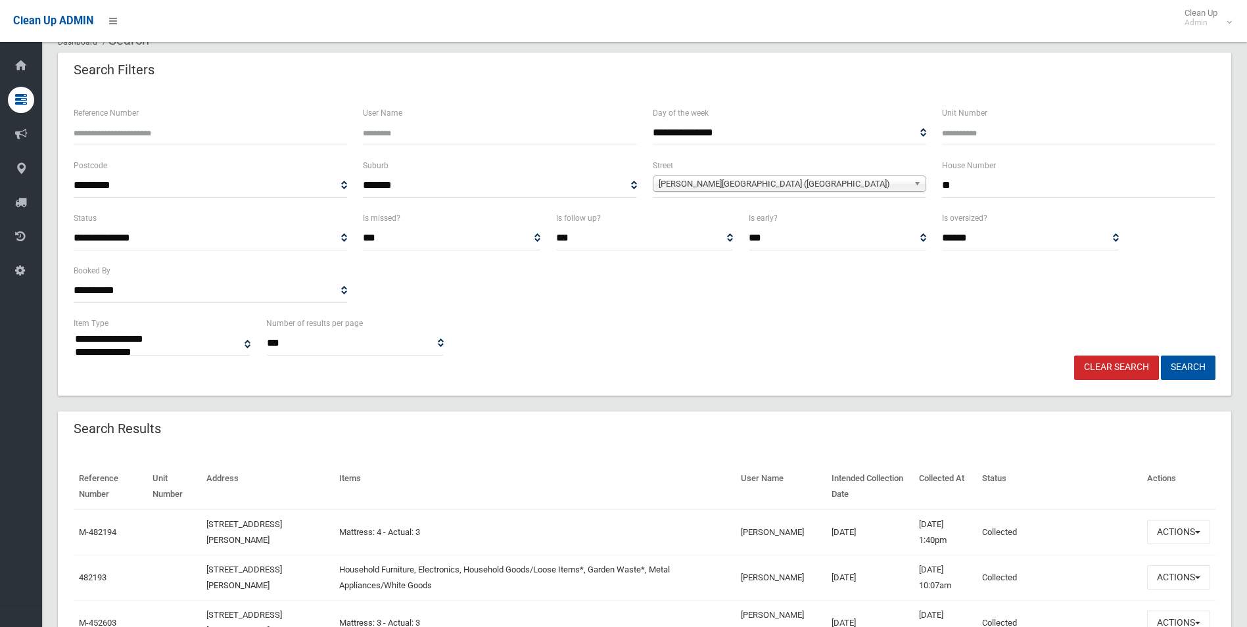
click at [960, 181] on input "**" at bounding box center [1078, 186] width 273 height 24
type input "***"
click at [726, 181] on span "[PERSON_NAME][GEOGRAPHIC_DATA] ([GEOGRAPHIC_DATA])" at bounding box center [784, 184] width 250 height 16
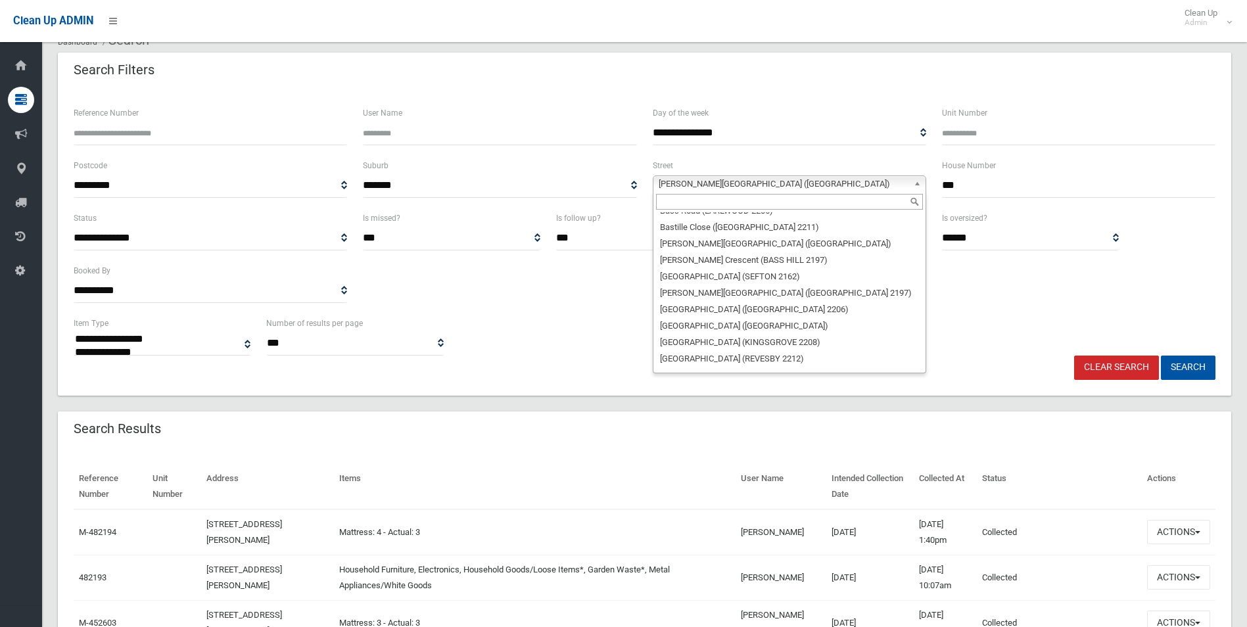
click at [716, 197] on input "text" at bounding box center [789, 202] width 267 height 16
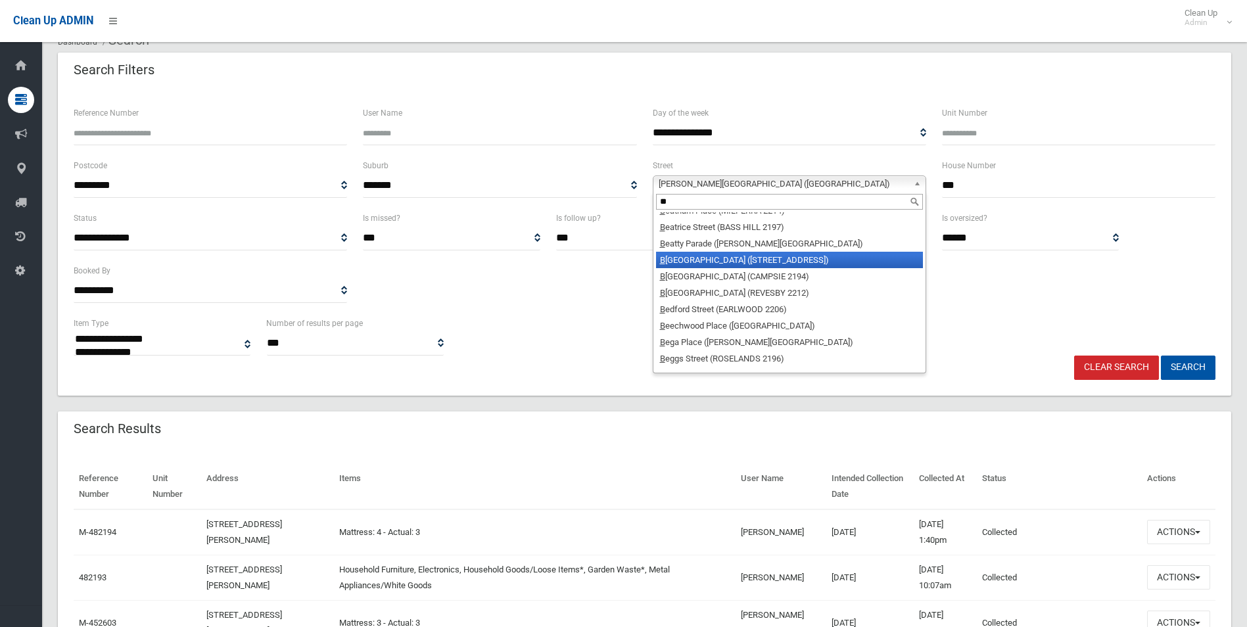
scroll to position [0, 0]
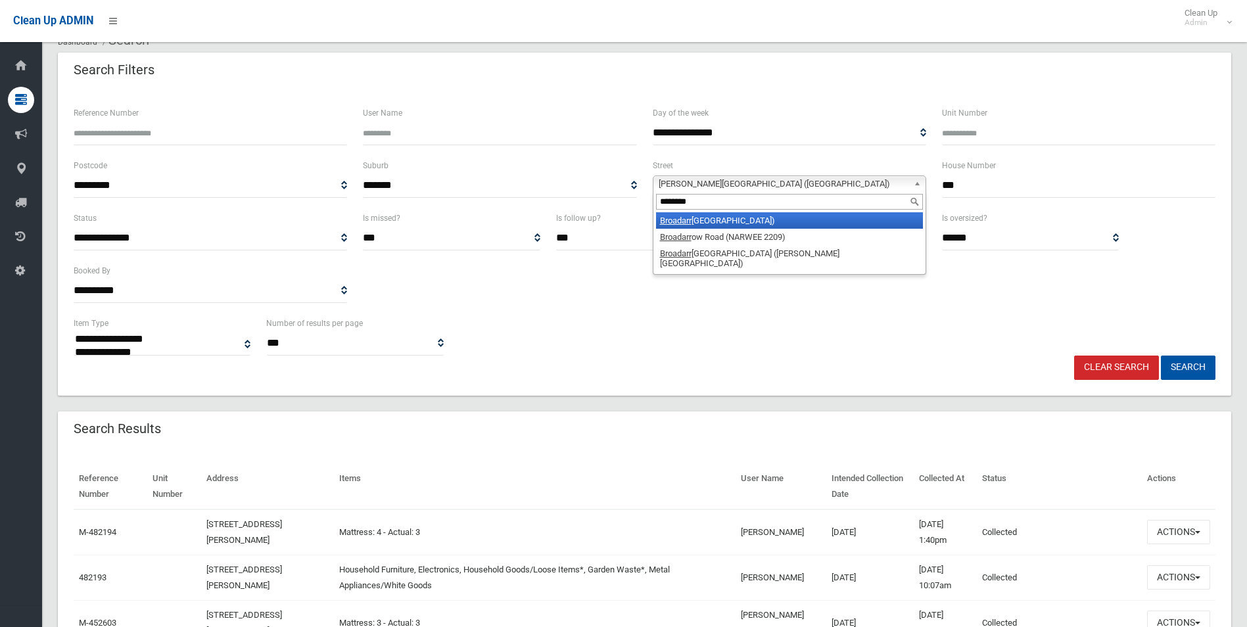
type input "********"
click at [768, 222] on li "Broadarr ow Road (RIVERWOOD 2210)" at bounding box center [789, 220] width 267 height 16
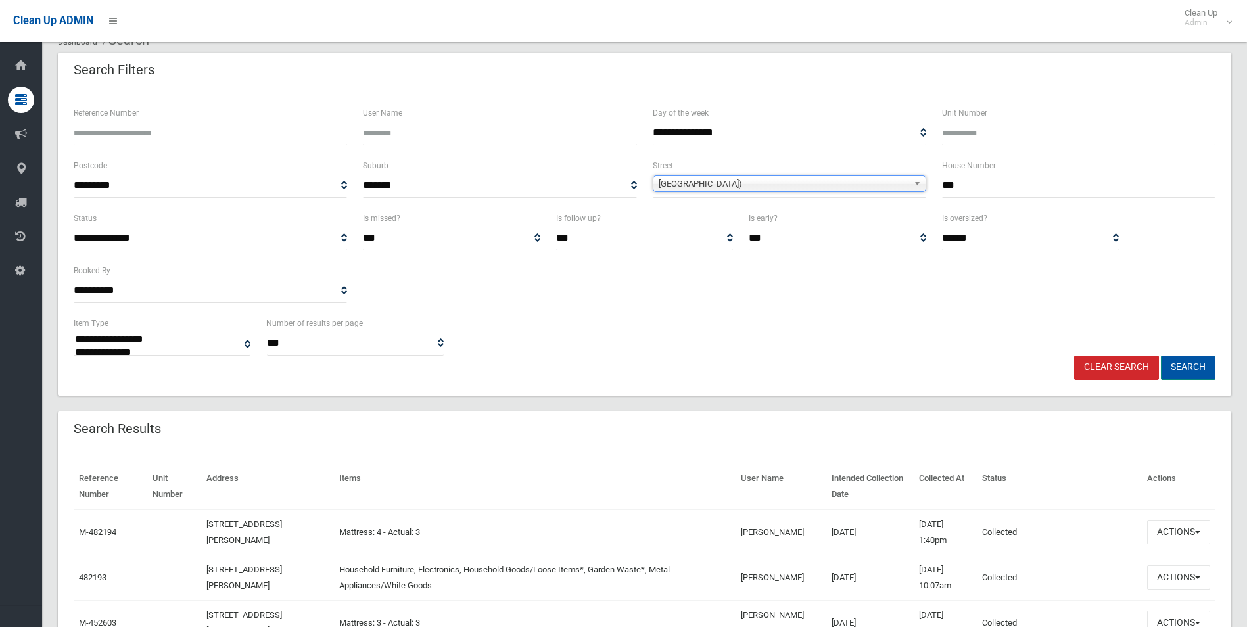
click at [1185, 365] on button "Search" at bounding box center [1188, 368] width 55 height 24
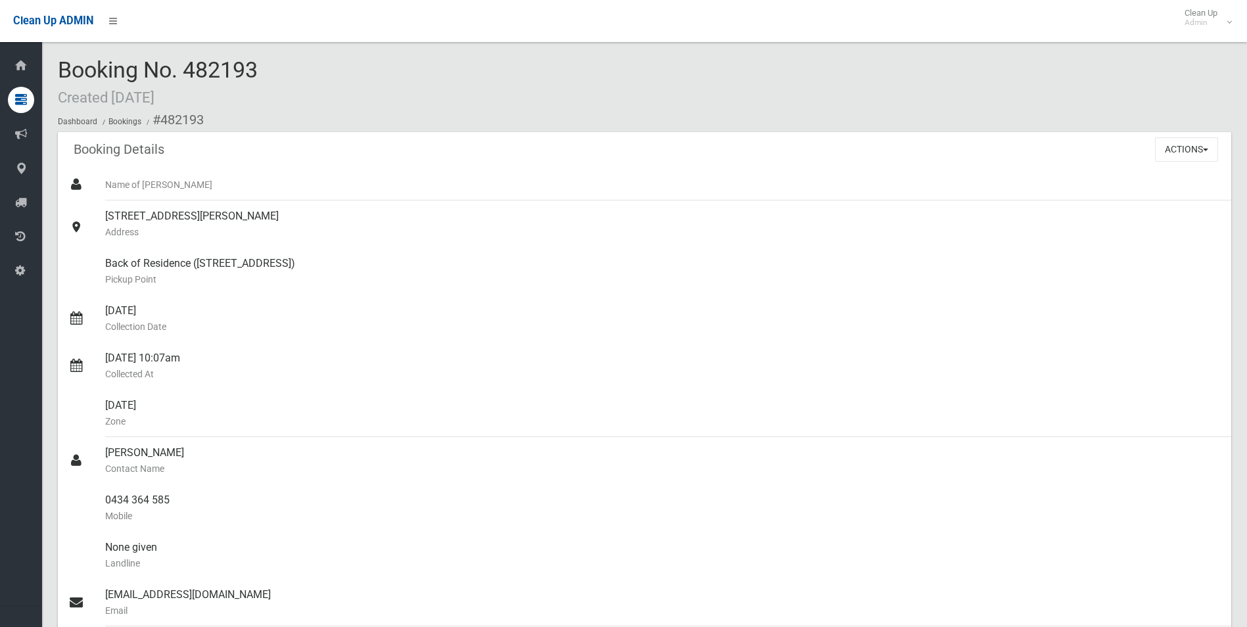
scroll to position [789, 0]
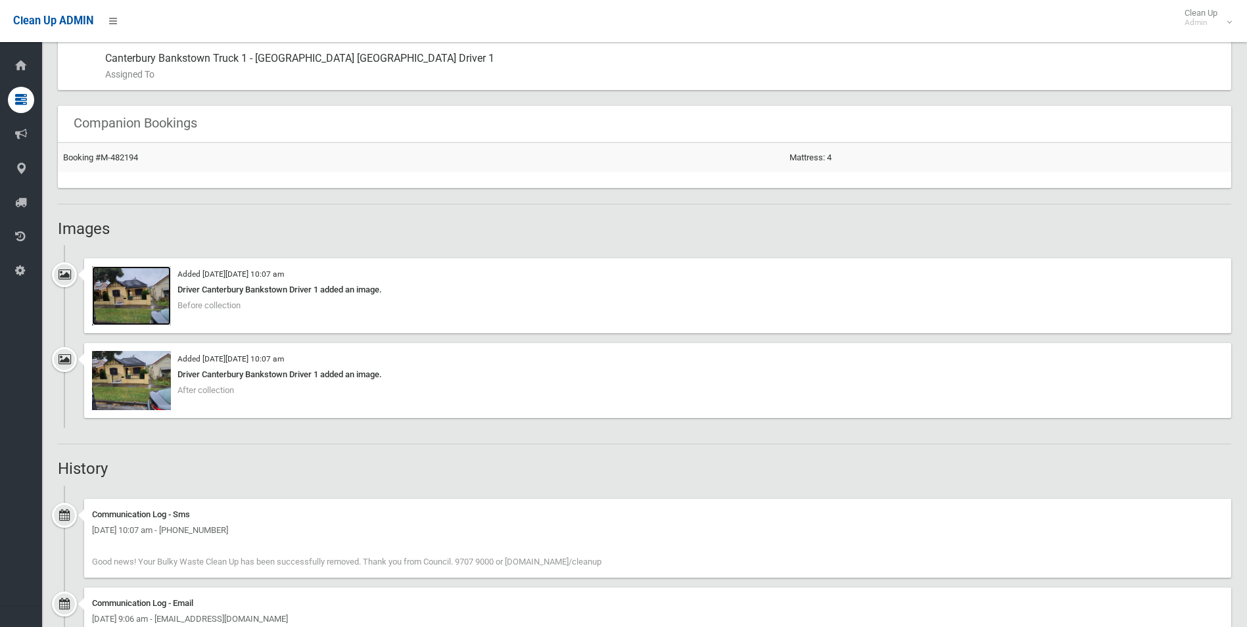
click at [139, 301] on img at bounding box center [131, 295] width 79 height 59
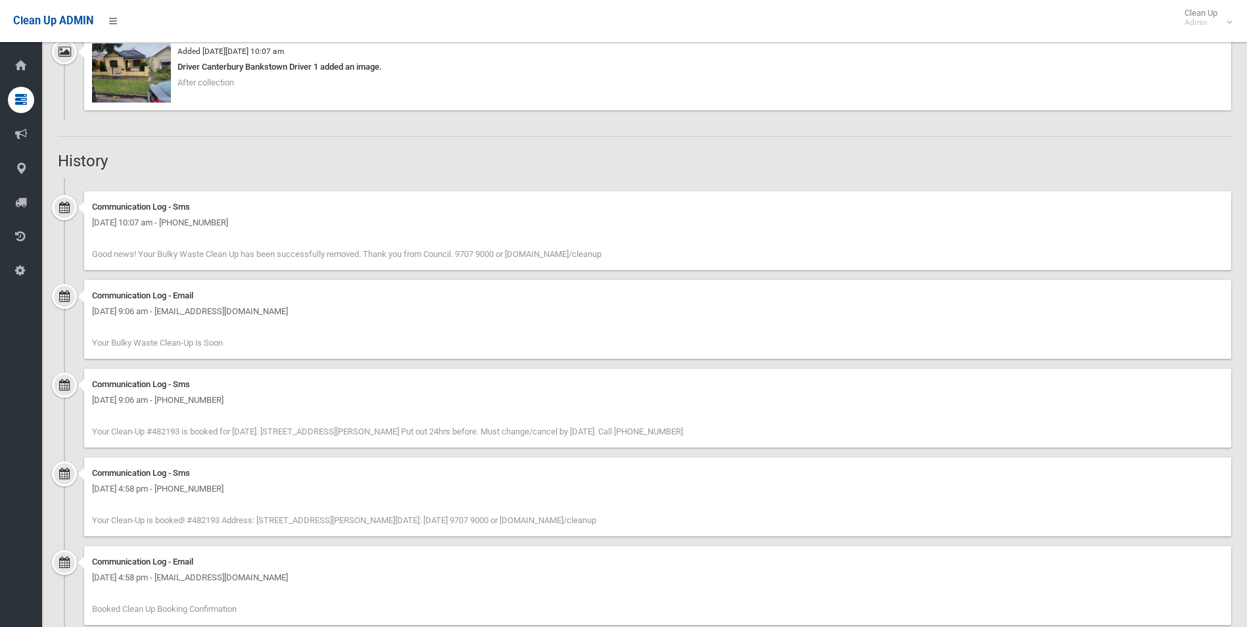
scroll to position [855, 0]
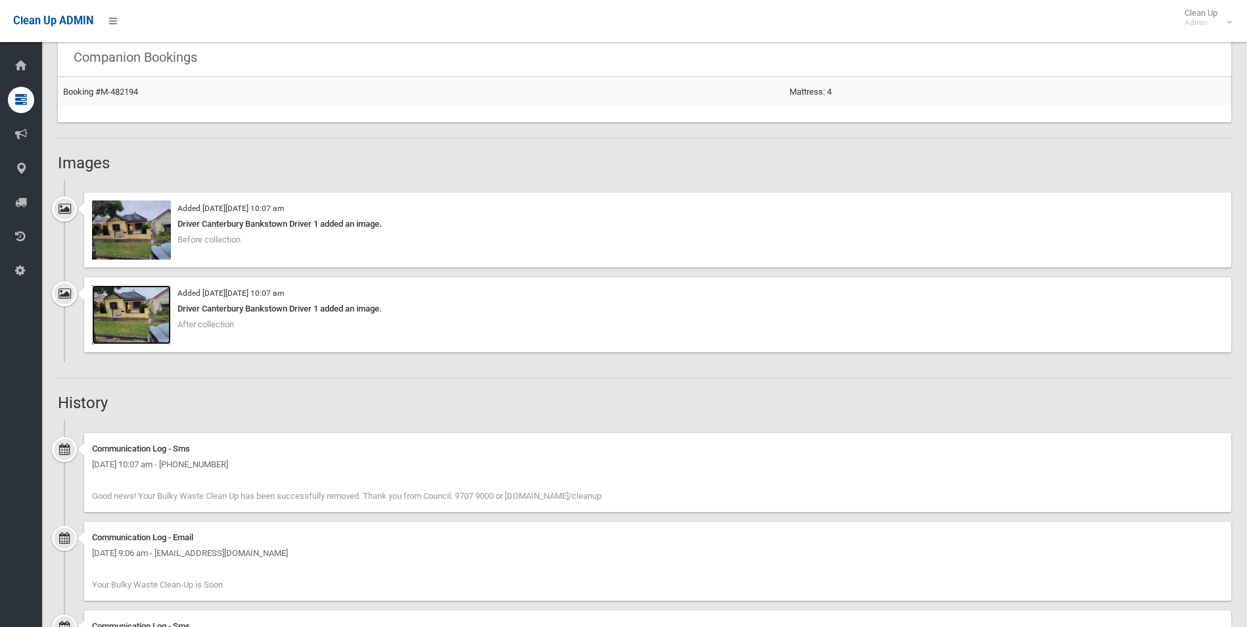
click at [161, 309] on img at bounding box center [131, 314] width 79 height 59
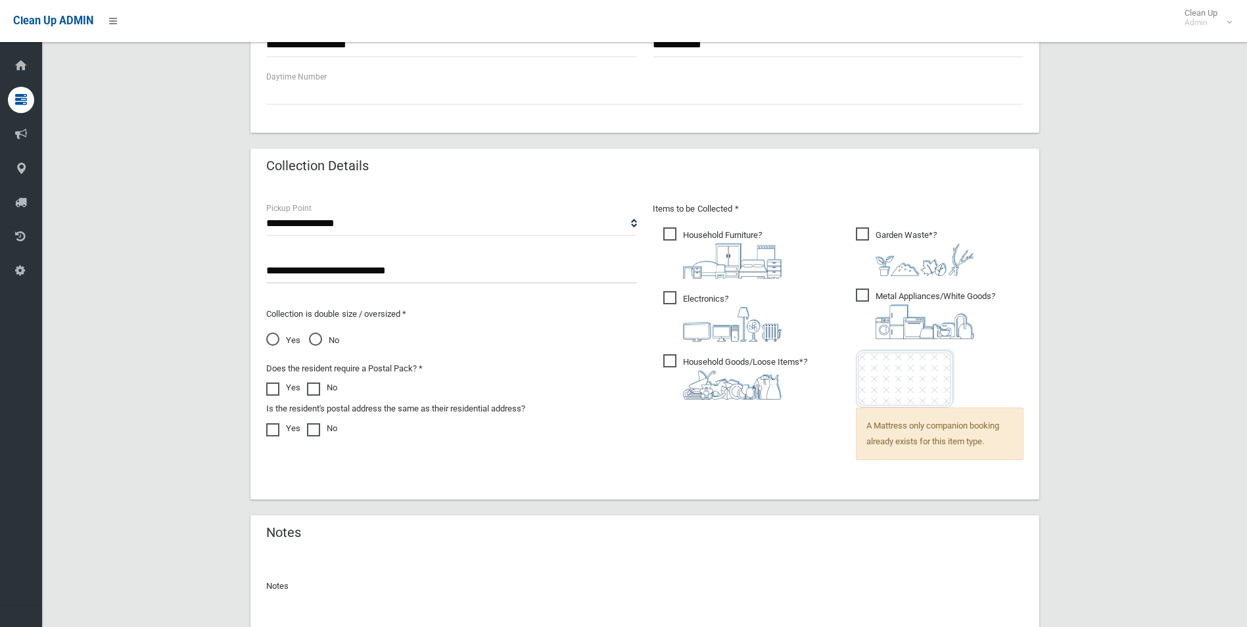
scroll to position [789, 0]
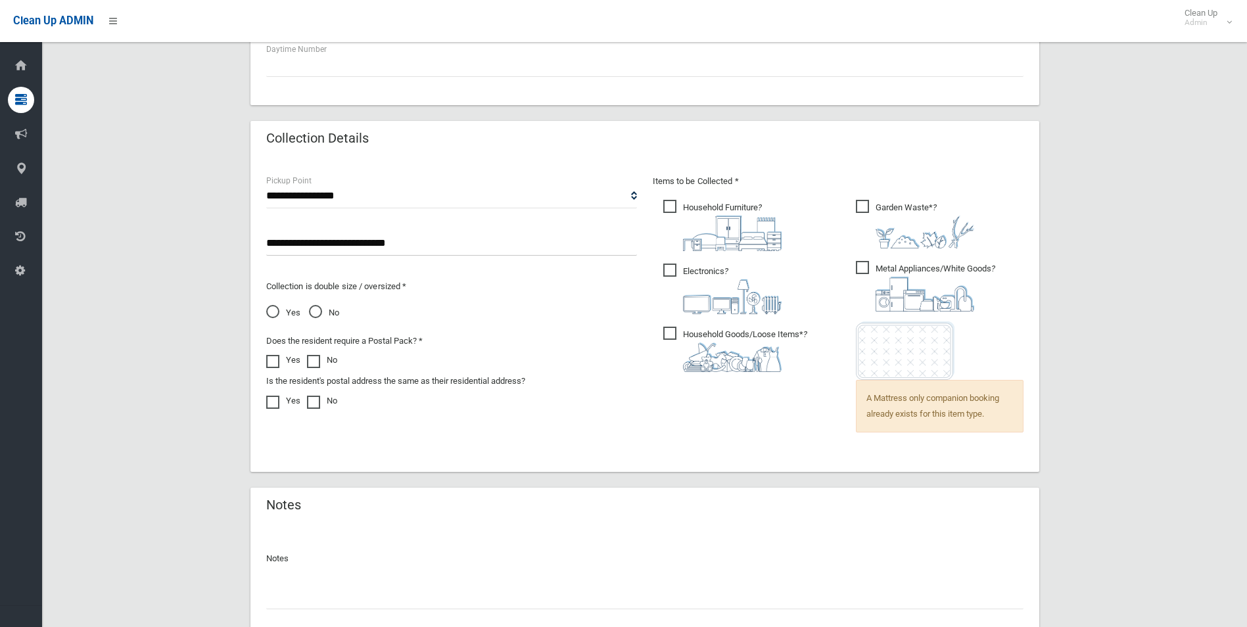
drag, startPoint x: 439, startPoint y: 239, endPoint x: 260, endPoint y: 237, distance: 179.5
click at [260, 237] on div "**********" at bounding box center [451, 306] width 387 height 264
click at [489, 282] on p "Collection is double size / oversized *" at bounding box center [451, 287] width 371 height 16
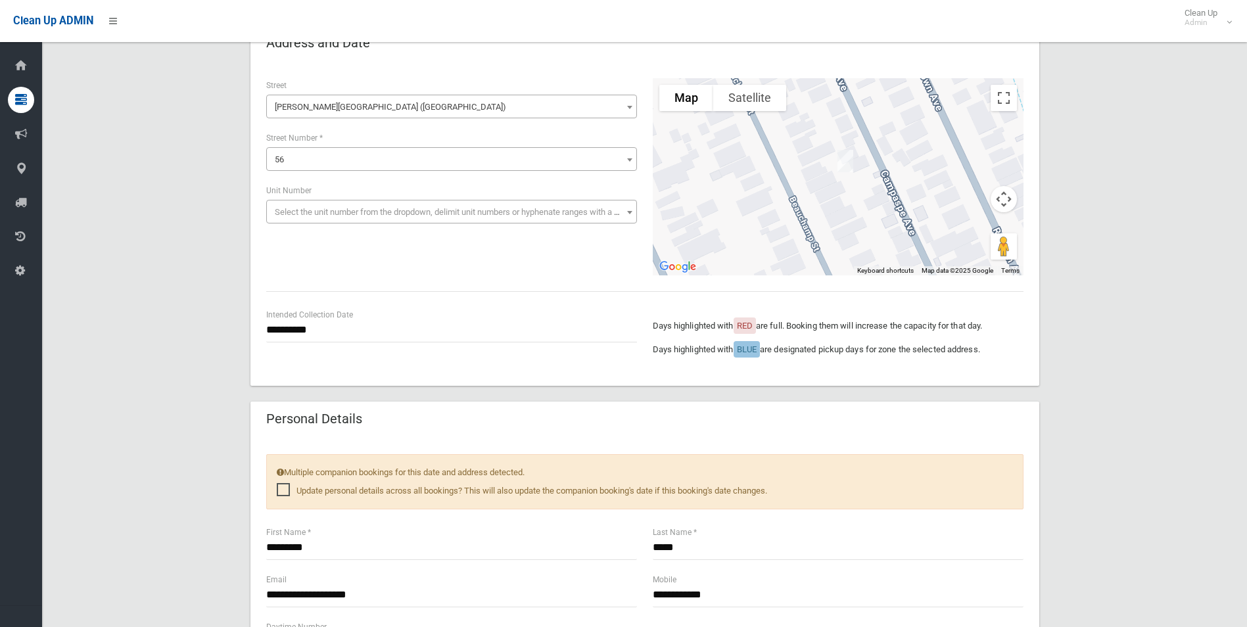
scroll to position [32, 0]
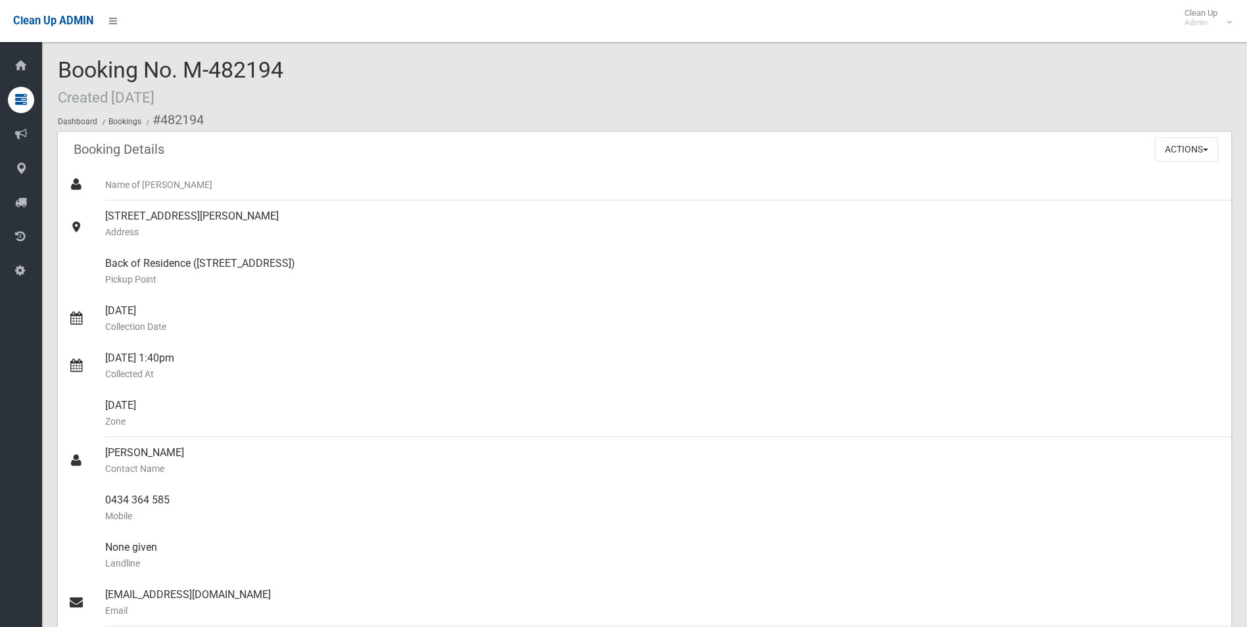
scroll to position [723, 0]
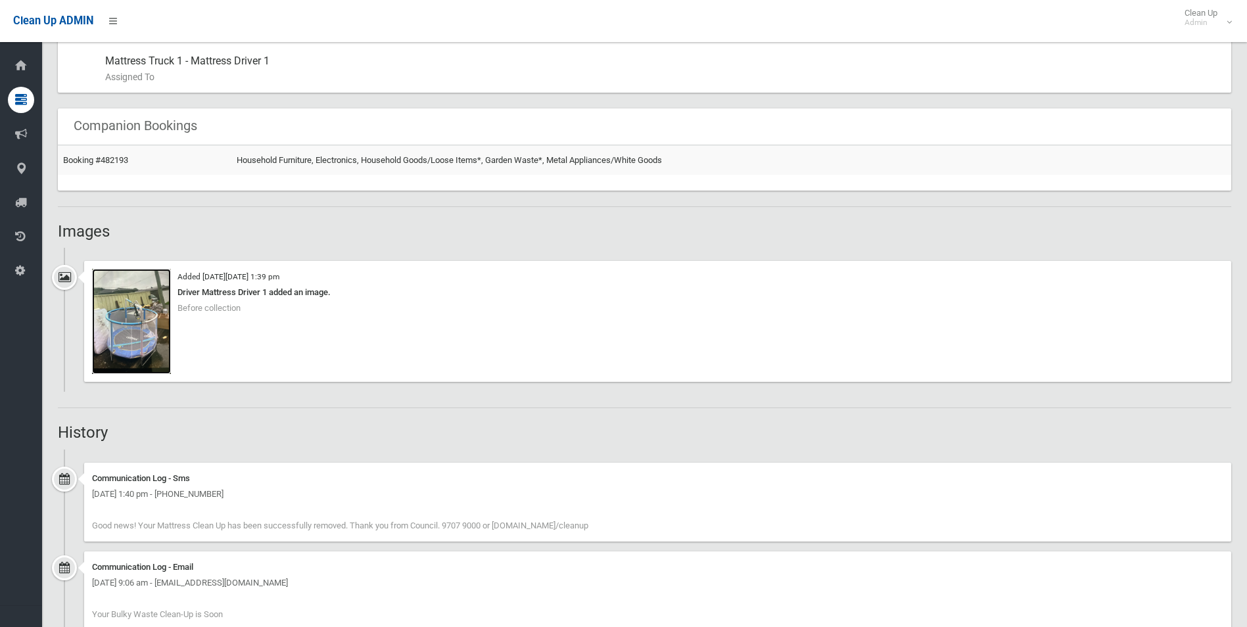
click at [143, 325] on img at bounding box center [131, 321] width 79 height 105
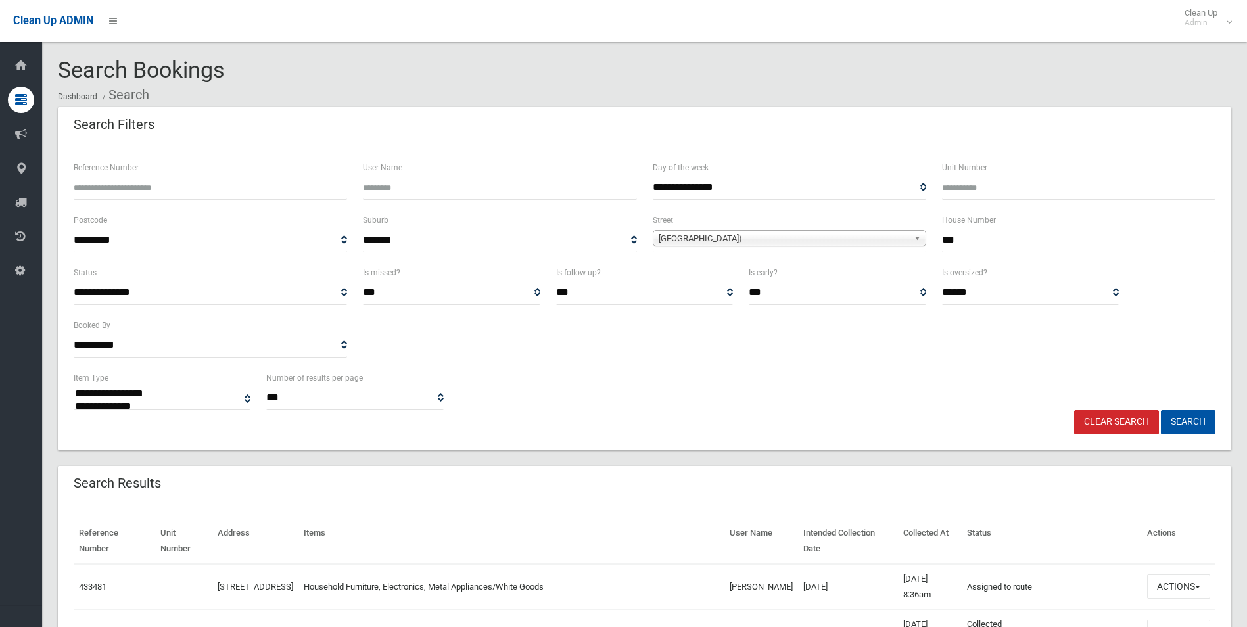
select select
